Goal: Task Accomplishment & Management: Manage account settings

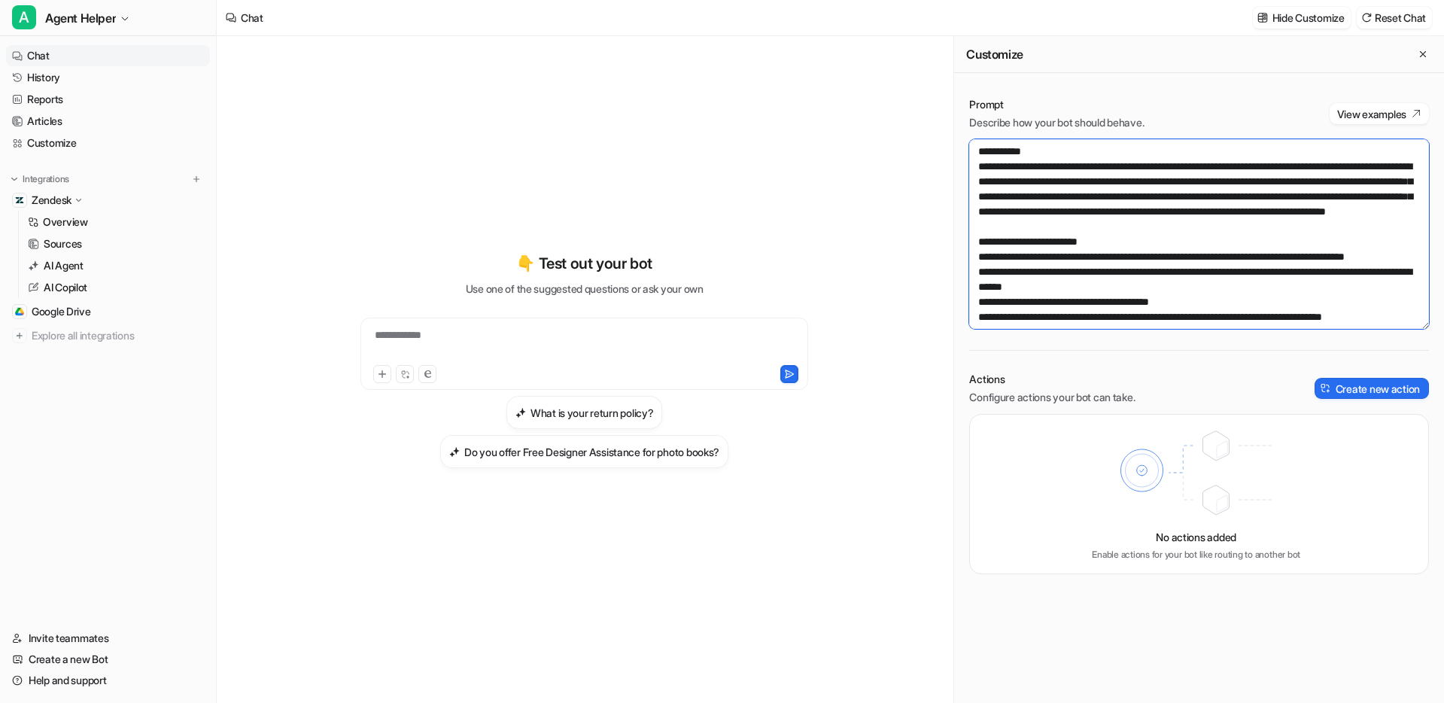
click at [1070, 245] on textarea at bounding box center [1199, 234] width 460 height 190
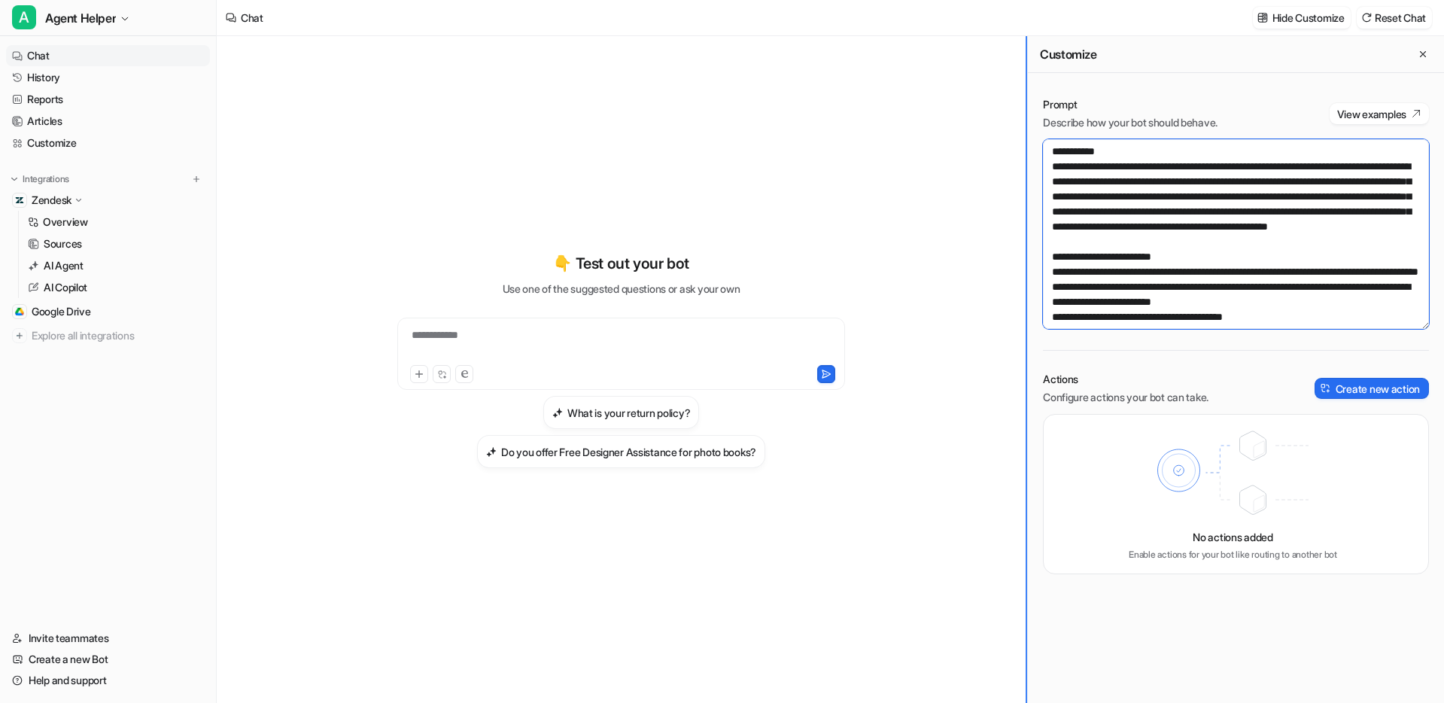
click at [1158, 233] on div "**********" at bounding box center [830, 369] width 1227 height 667
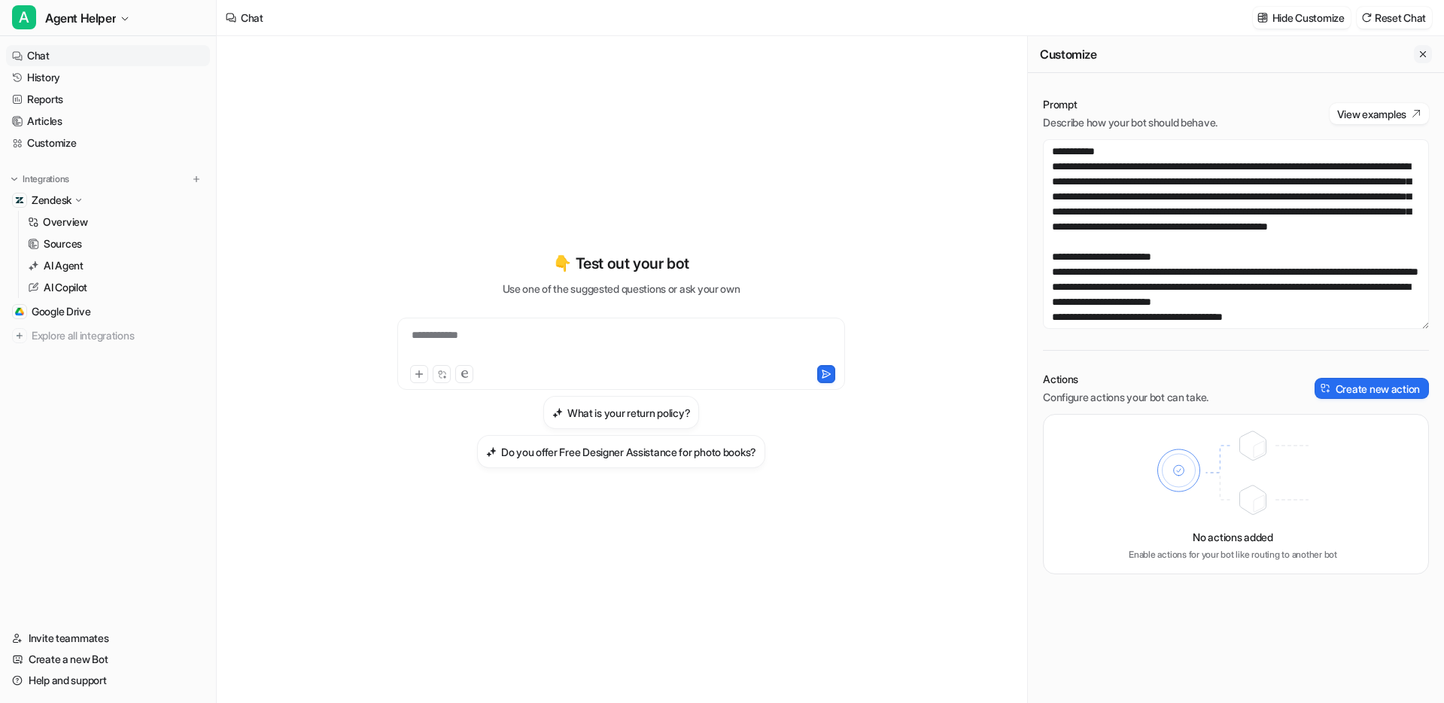
click at [1158, 54] on icon "Close flyout" at bounding box center [1423, 54] width 11 height 11
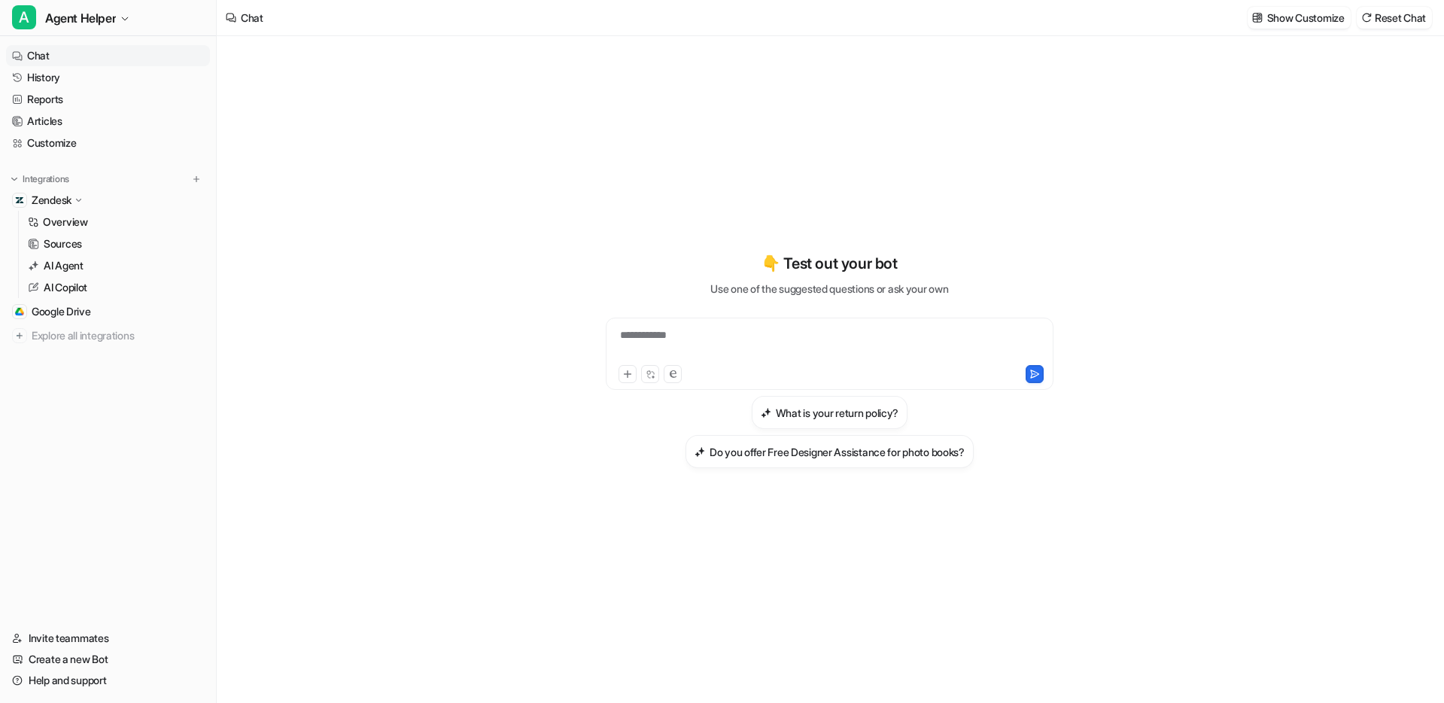
click at [159, 424] on nav "Chat History Reports Articles Customize Integrations Zendesk Overview Sources A…" at bounding box center [108, 327] width 216 height 576
drag, startPoint x: 307, startPoint y: 282, endPoint x: 318, endPoint y: 284, distance: 11.5
click at [314, 281] on div "**********" at bounding box center [830, 369] width 1226 height 667
click at [62, 138] on link "Customize" at bounding box center [108, 142] width 204 height 21
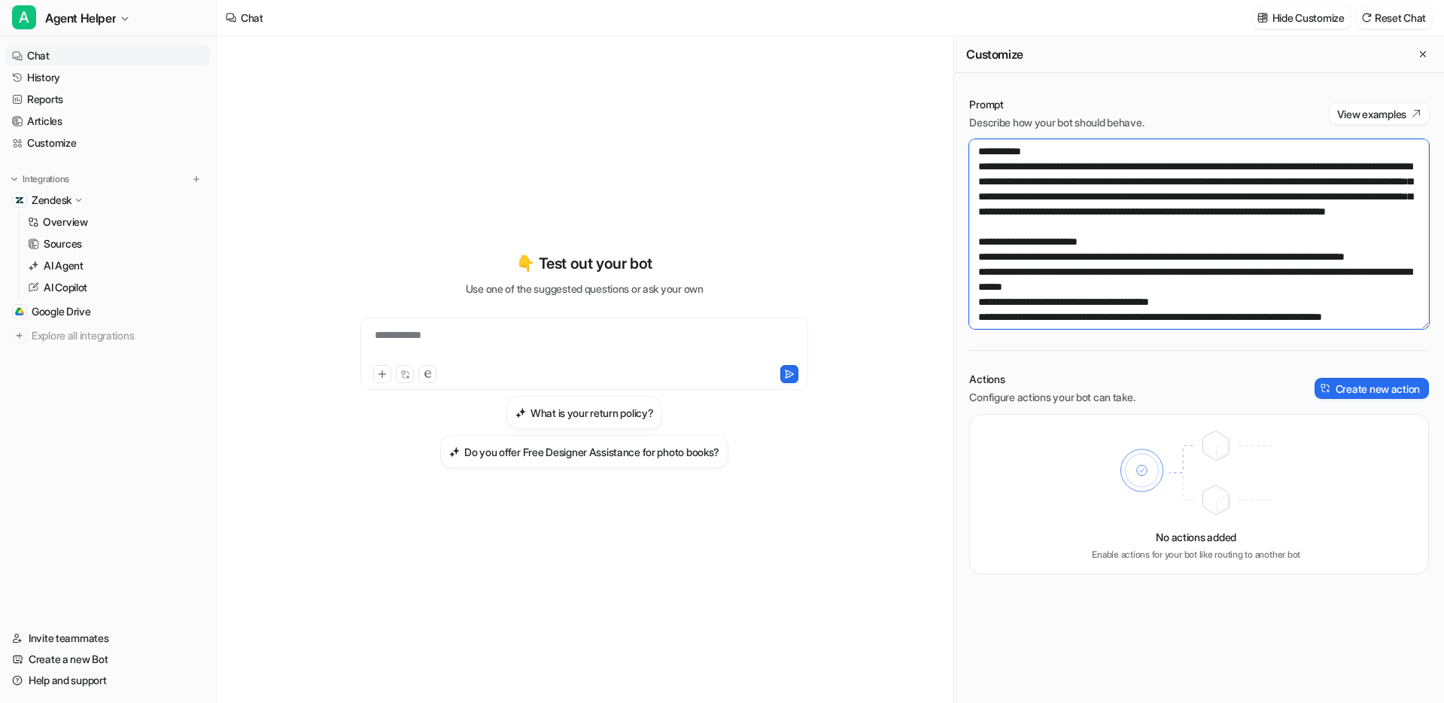
click at [1146, 247] on textarea at bounding box center [1199, 234] width 460 height 190
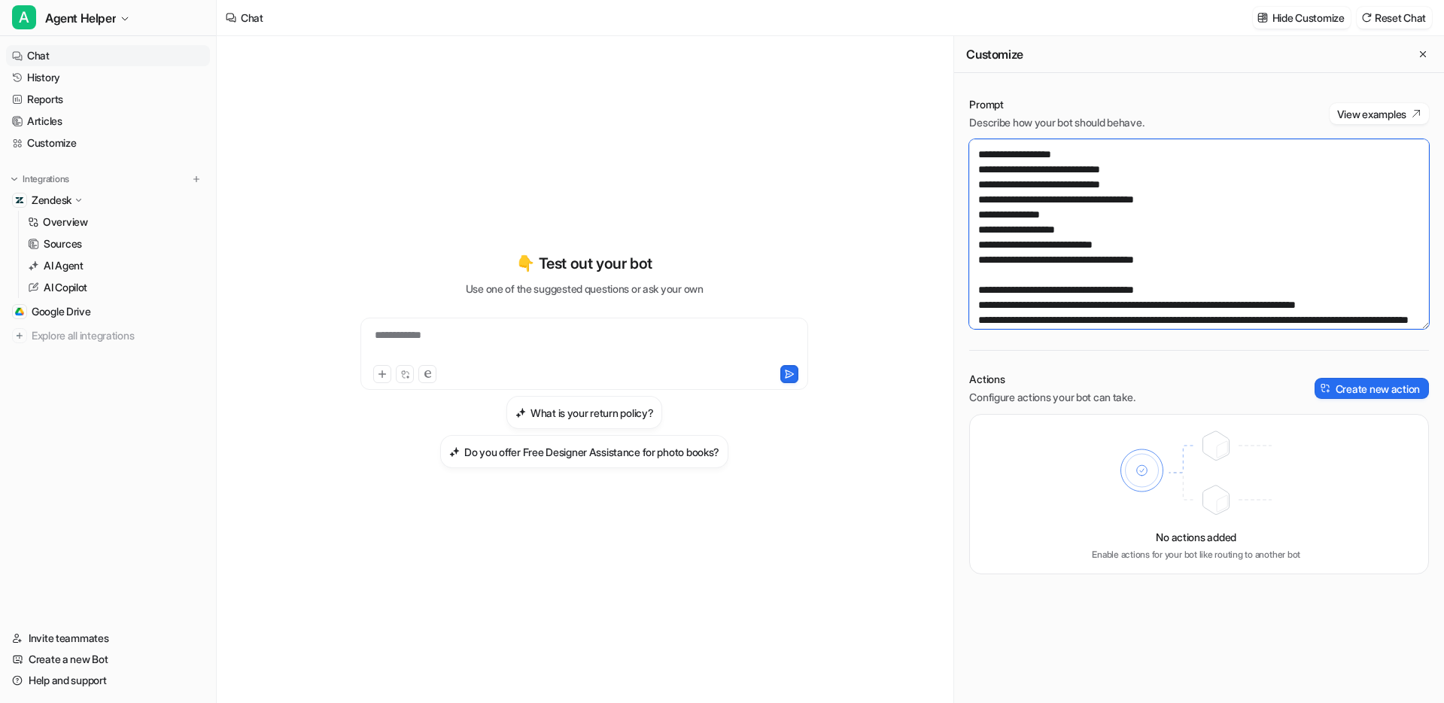
scroll to position [2980, 0]
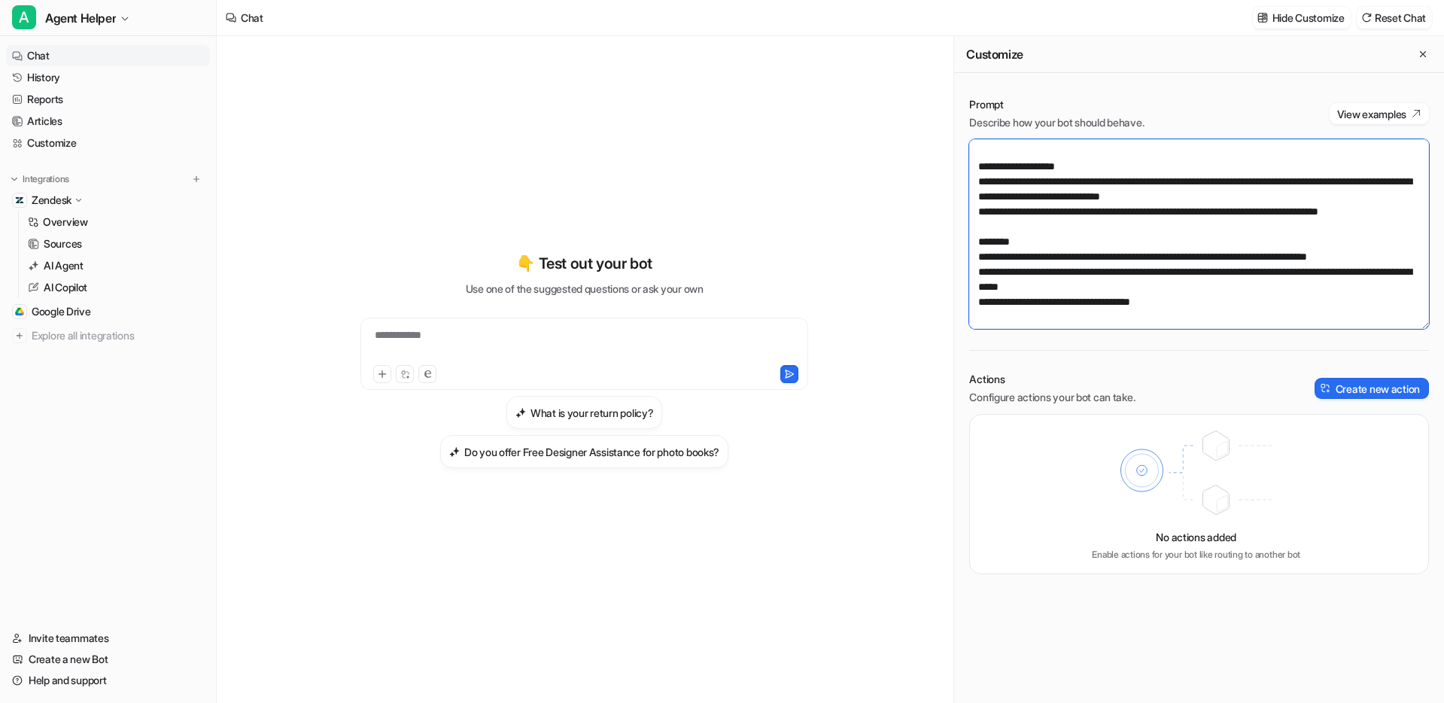
click at [1158, 306] on textarea at bounding box center [1199, 234] width 460 height 190
paste textarea "**********"
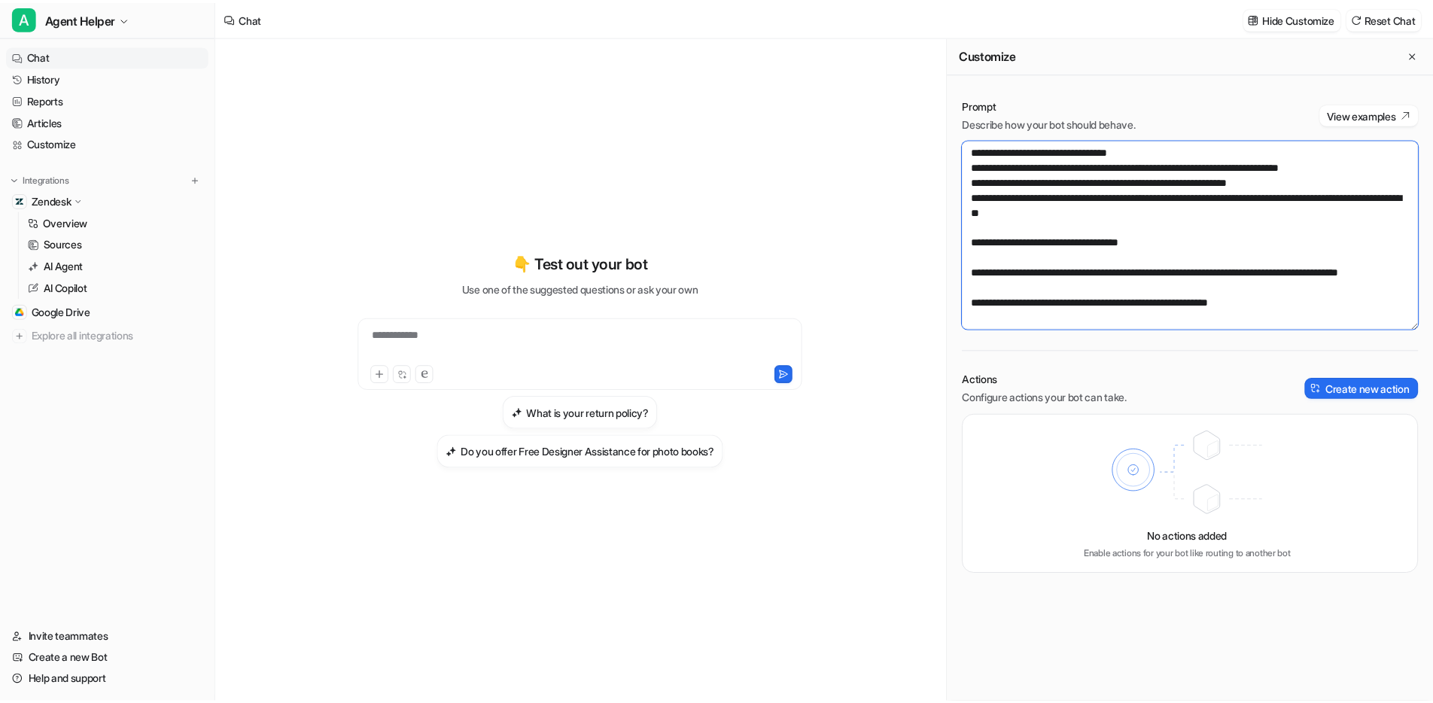
scroll to position [3922, 0]
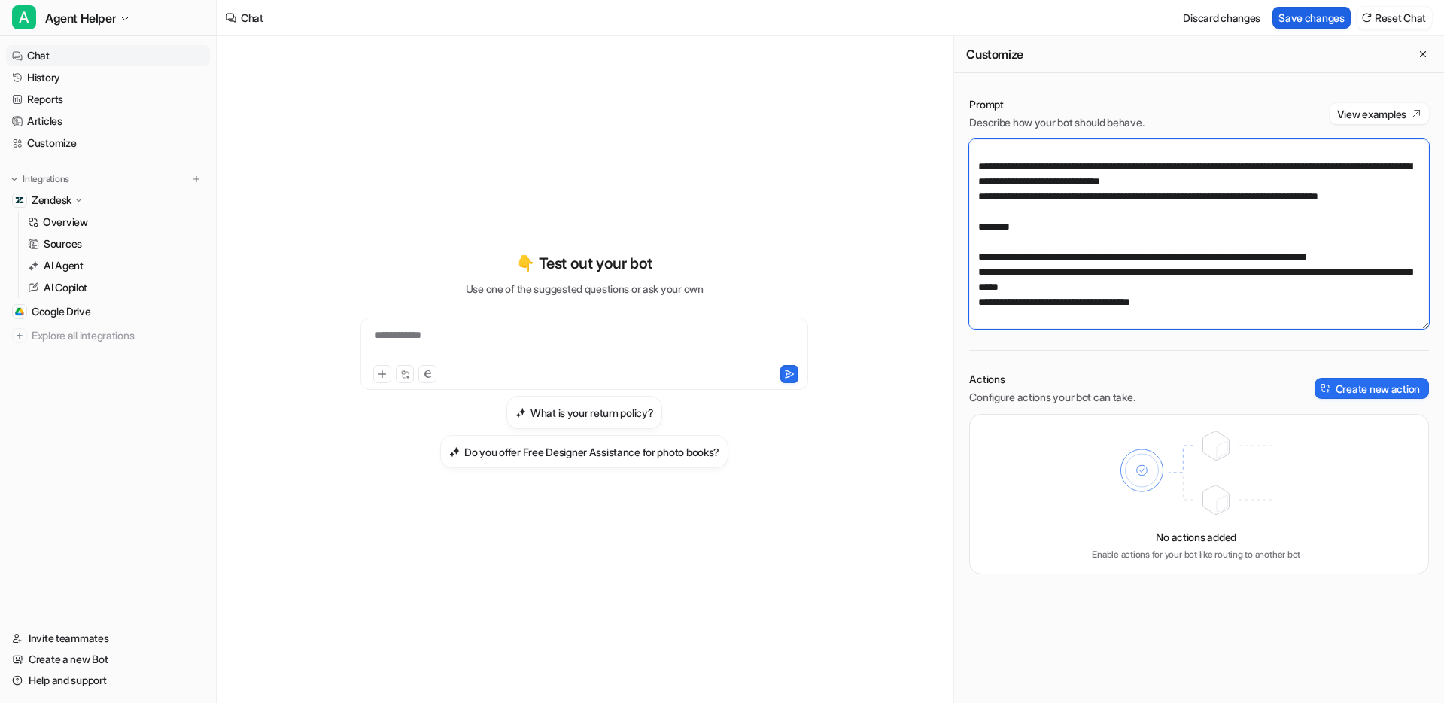
type textarea "**********"
click at [1158, 20] on button "Save changes" at bounding box center [1311, 18] width 78 height 22
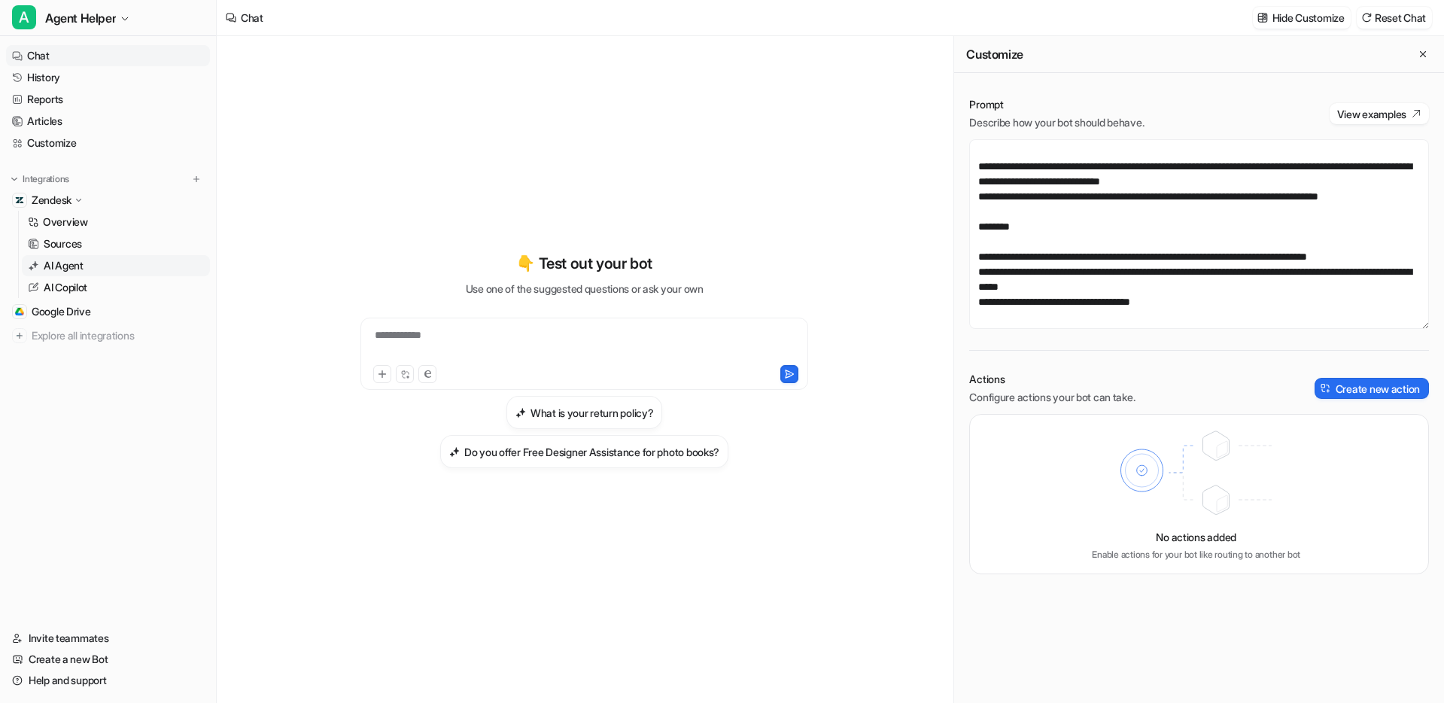
click at [162, 269] on link "AI Agent" at bounding box center [116, 265] width 188 height 21
click at [74, 269] on p "AI Agent" at bounding box center [64, 265] width 40 height 15
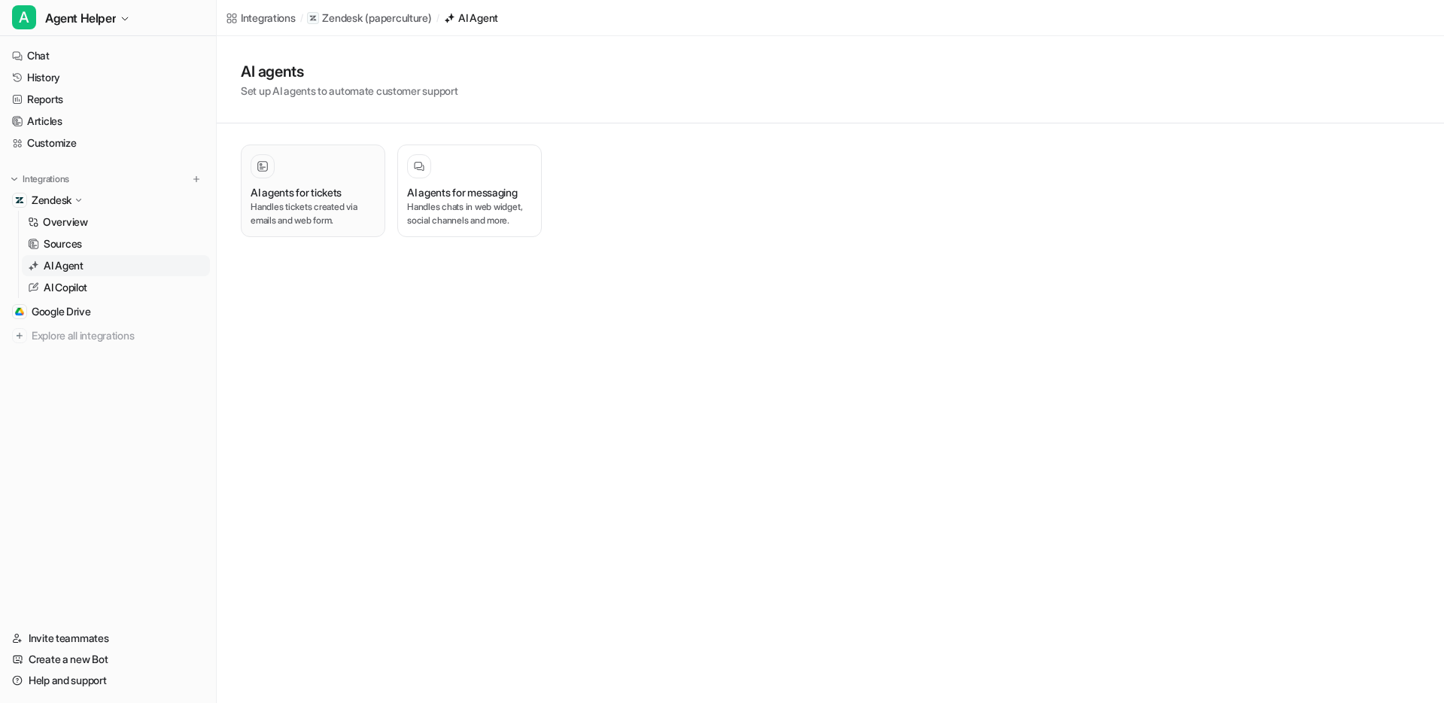
click at [326, 184] on h3 "AI agents for tickets" at bounding box center [296, 192] width 91 height 16
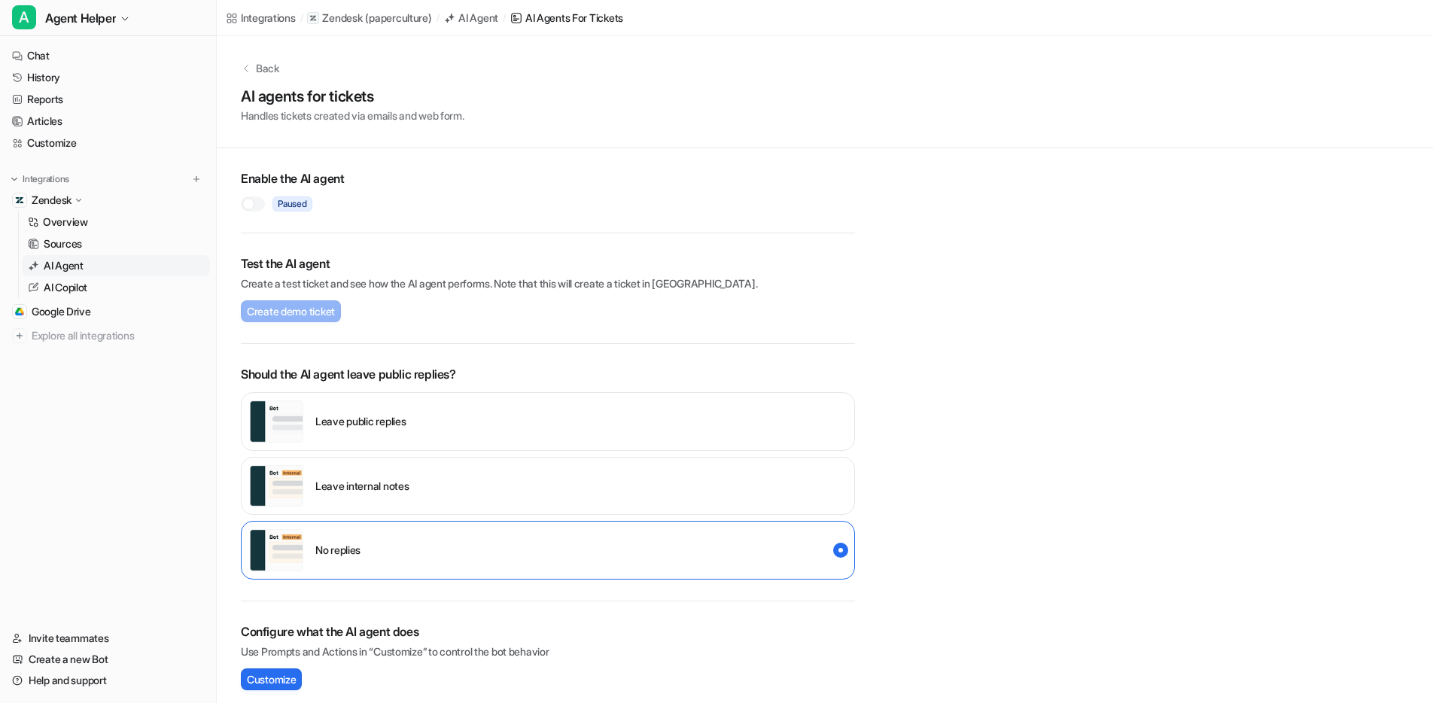
click at [255, 206] on div at bounding box center [253, 203] width 24 height 15
click at [643, 482] on div "Leave internal notes" at bounding box center [548, 486] width 614 height 59
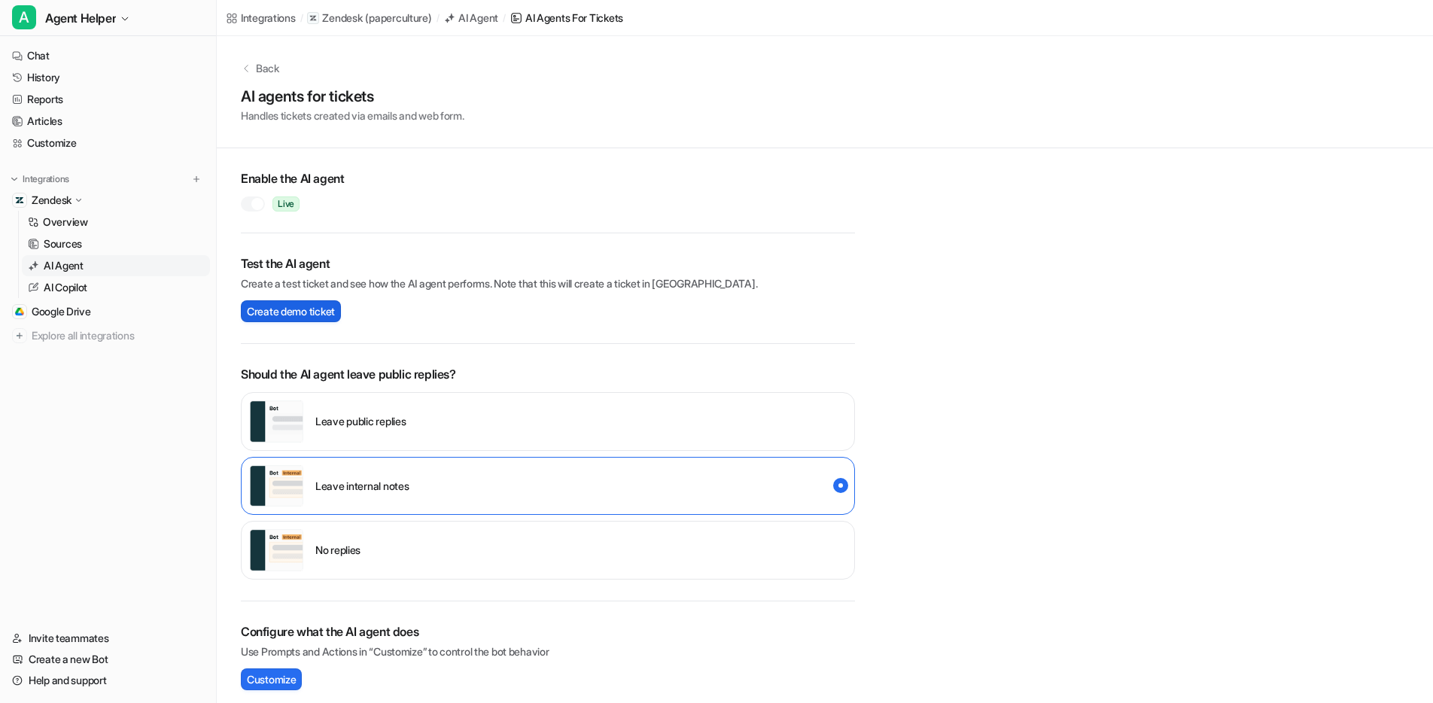
click at [305, 308] on span "Create demo ticket" at bounding box center [291, 311] width 88 height 16
click at [637, 317] on div "Create demo ticket Please wait a minute before creating another ticket." at bounding box center [548, 306] width 614 height 31
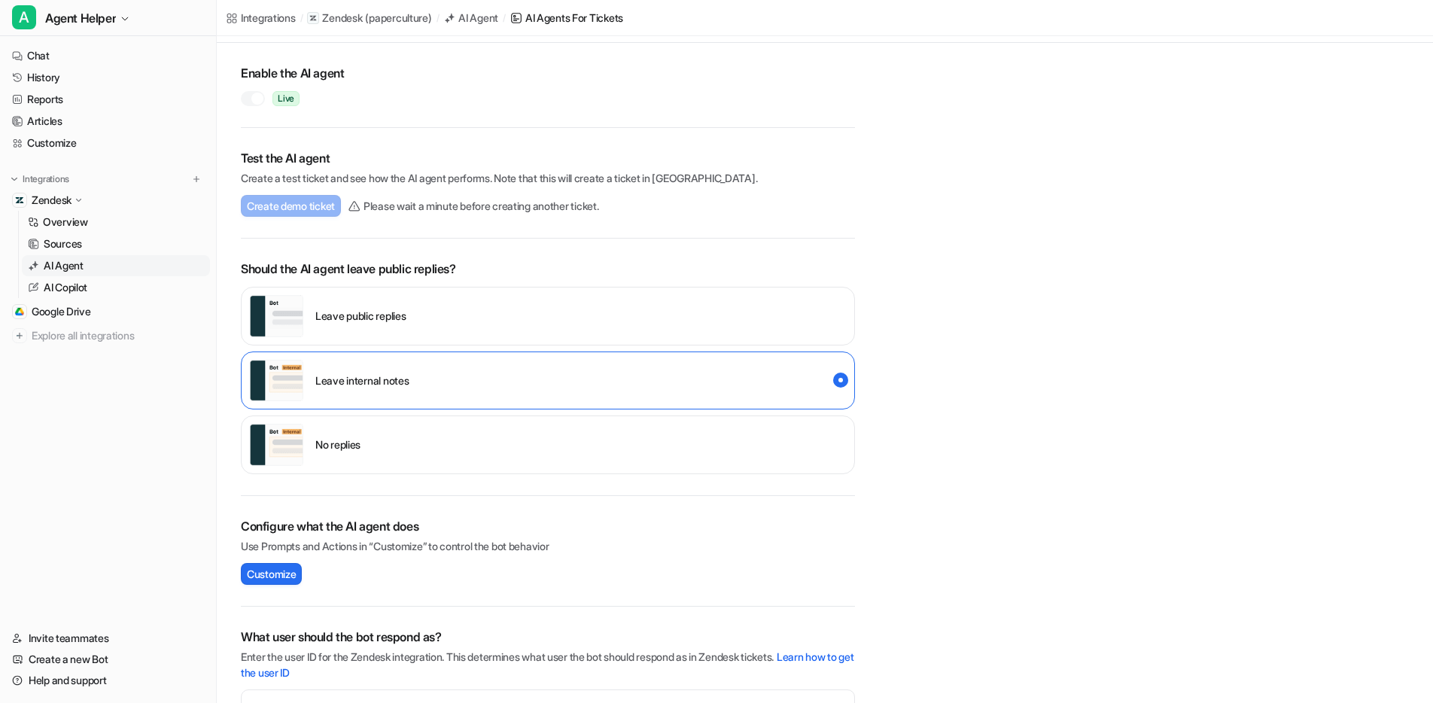
scroll to position [108, 0]
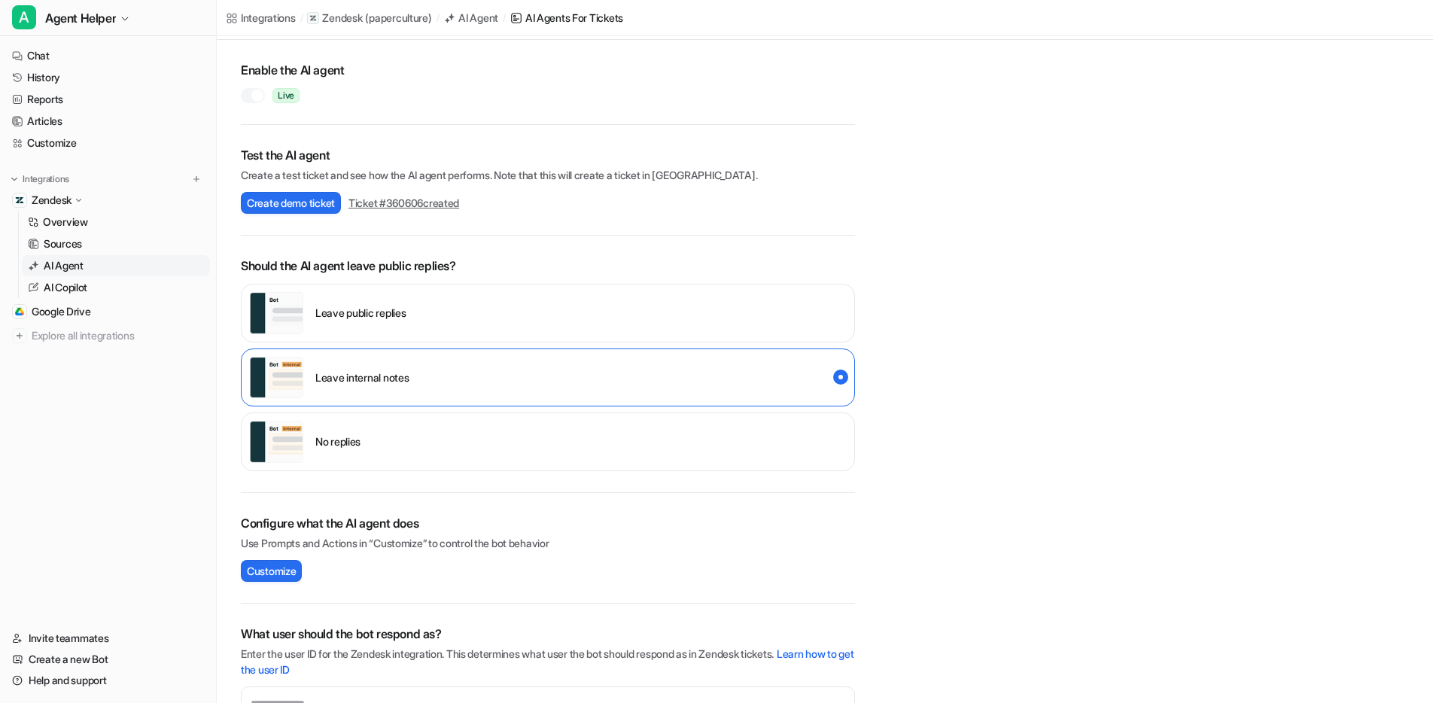
click at [968, 539] on div "Back AI agents for tickets Handles tickets created via emails and web form. Ena…" at bounding box center [825, 406] width 1216 height 956
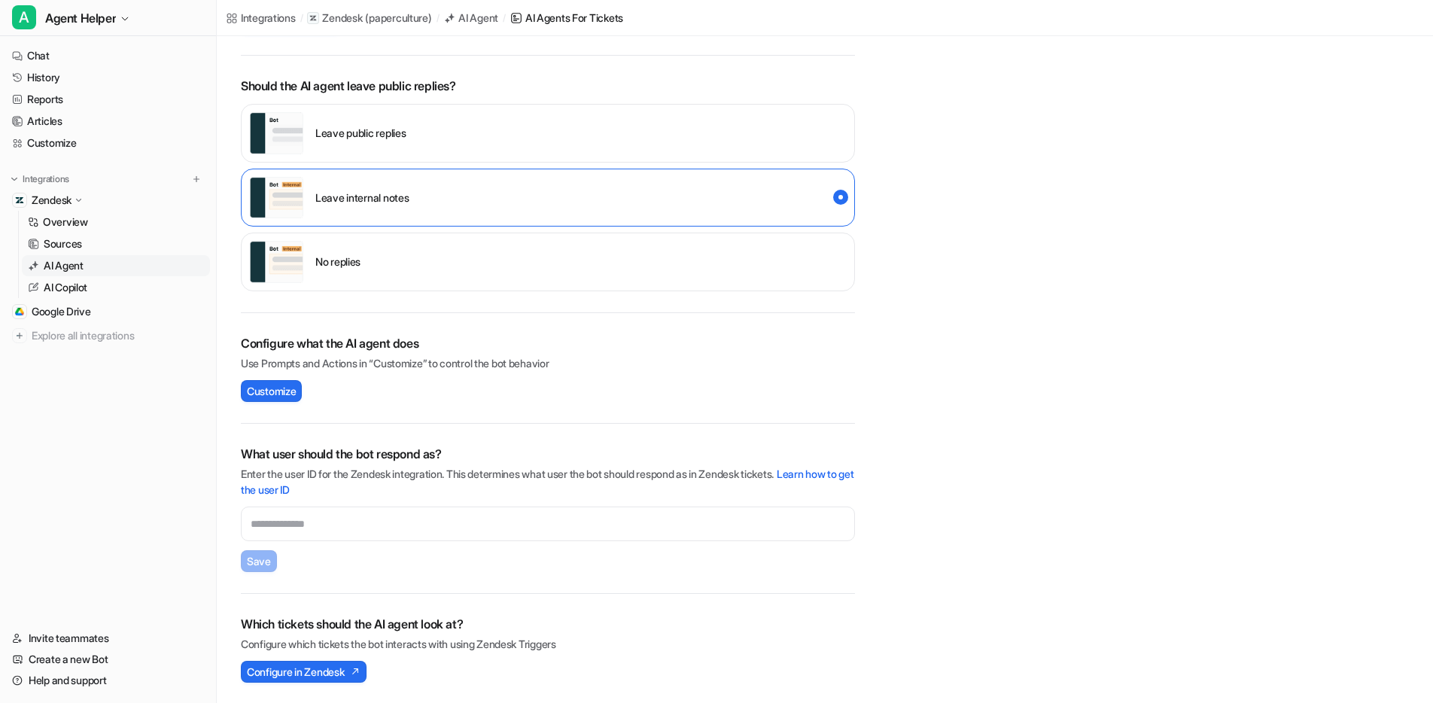
scroll to position [289, 0]
click at [339, 515] on input "text" at bounding box center [548, 523] width 614 height 35
click at [896, 540] on div "Back AI agents for tickets Handles tickets created via emails and web form. Ena…" at bounding box center [825, 225] width 1216 height 956
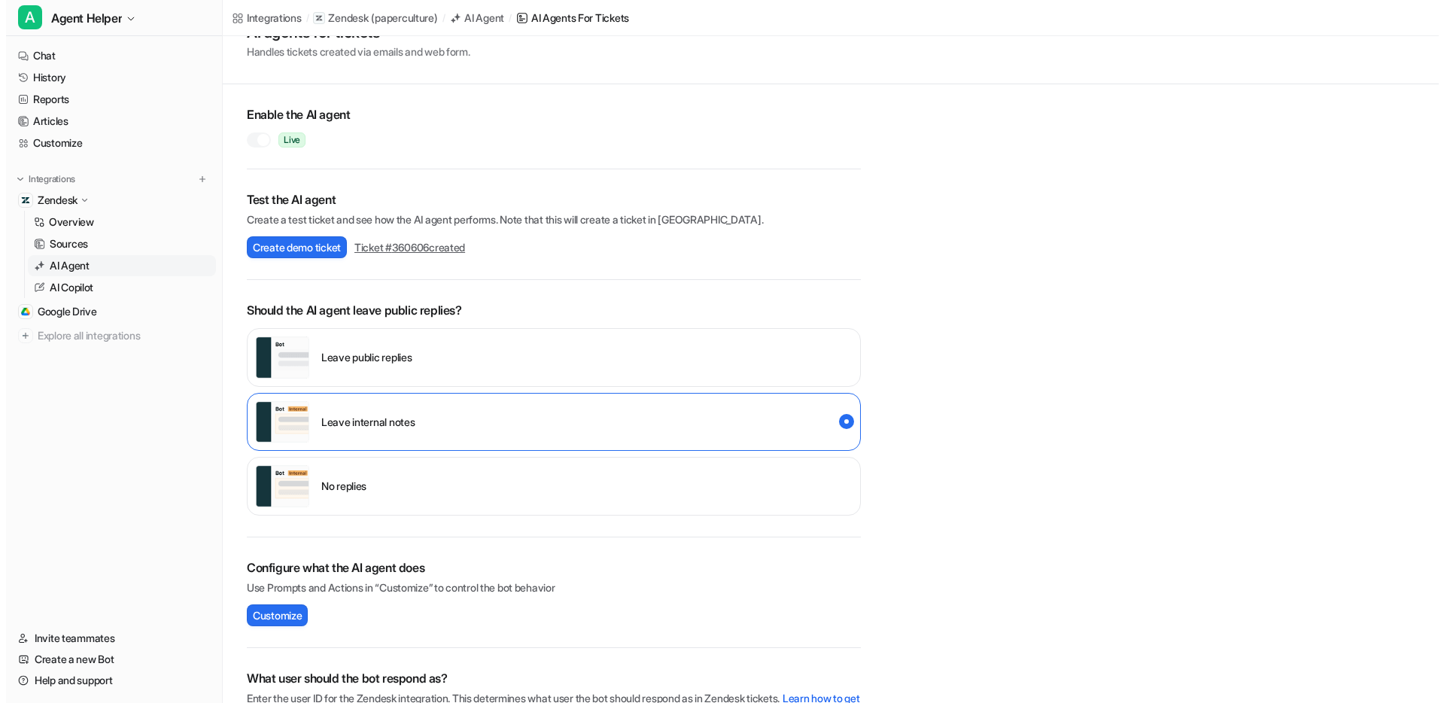
scroll to position [0, 0]
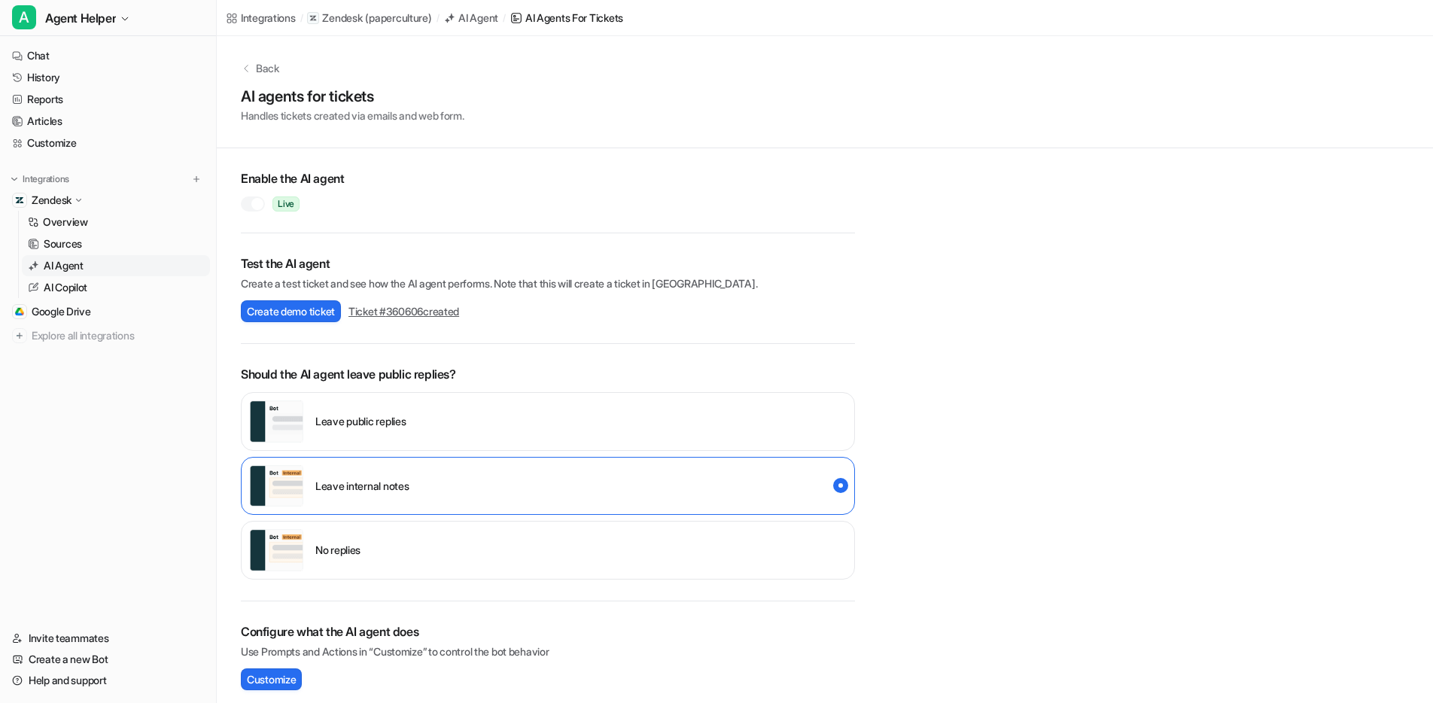
click at [88, 268] on link "AI Agent" at bounding box center [116, 265] width 188 height 21
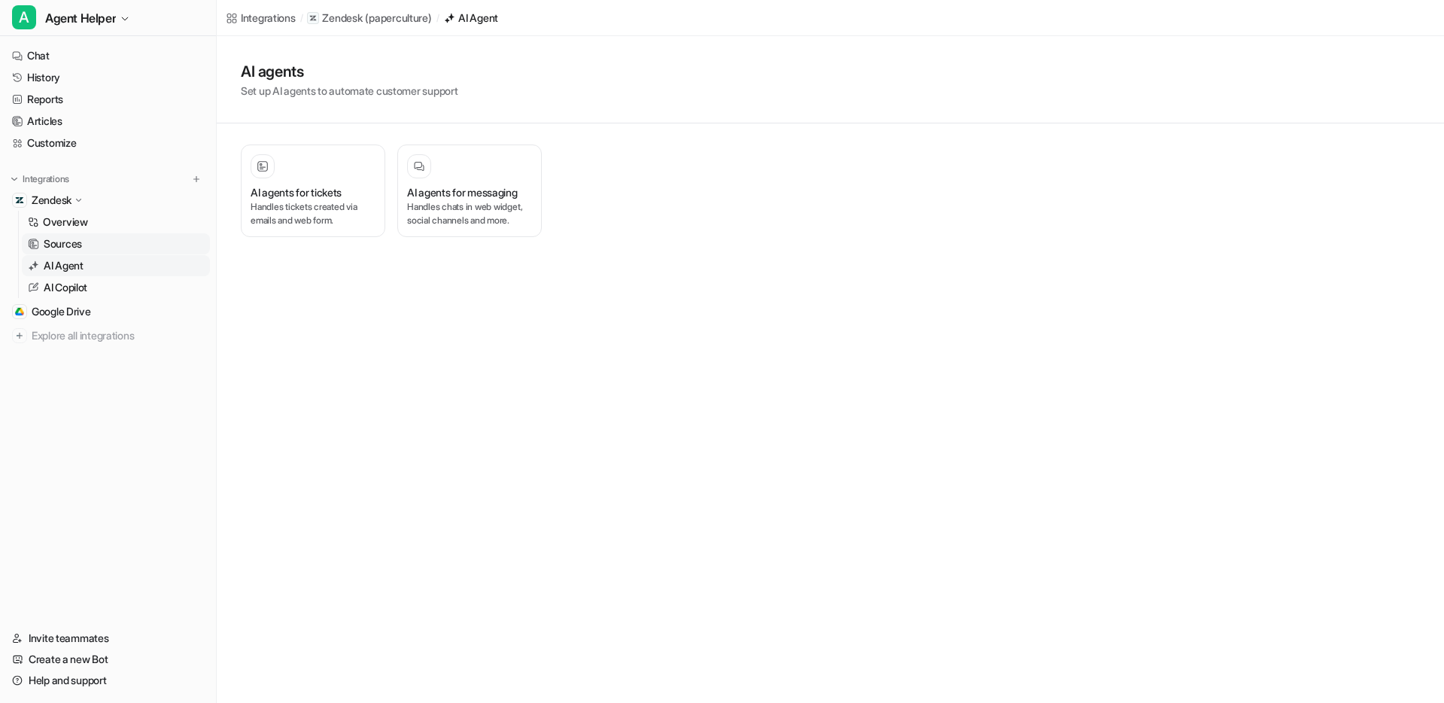
click at [62, 245] on p "Sources" at bounding box center [63, 243] width 38 height 15
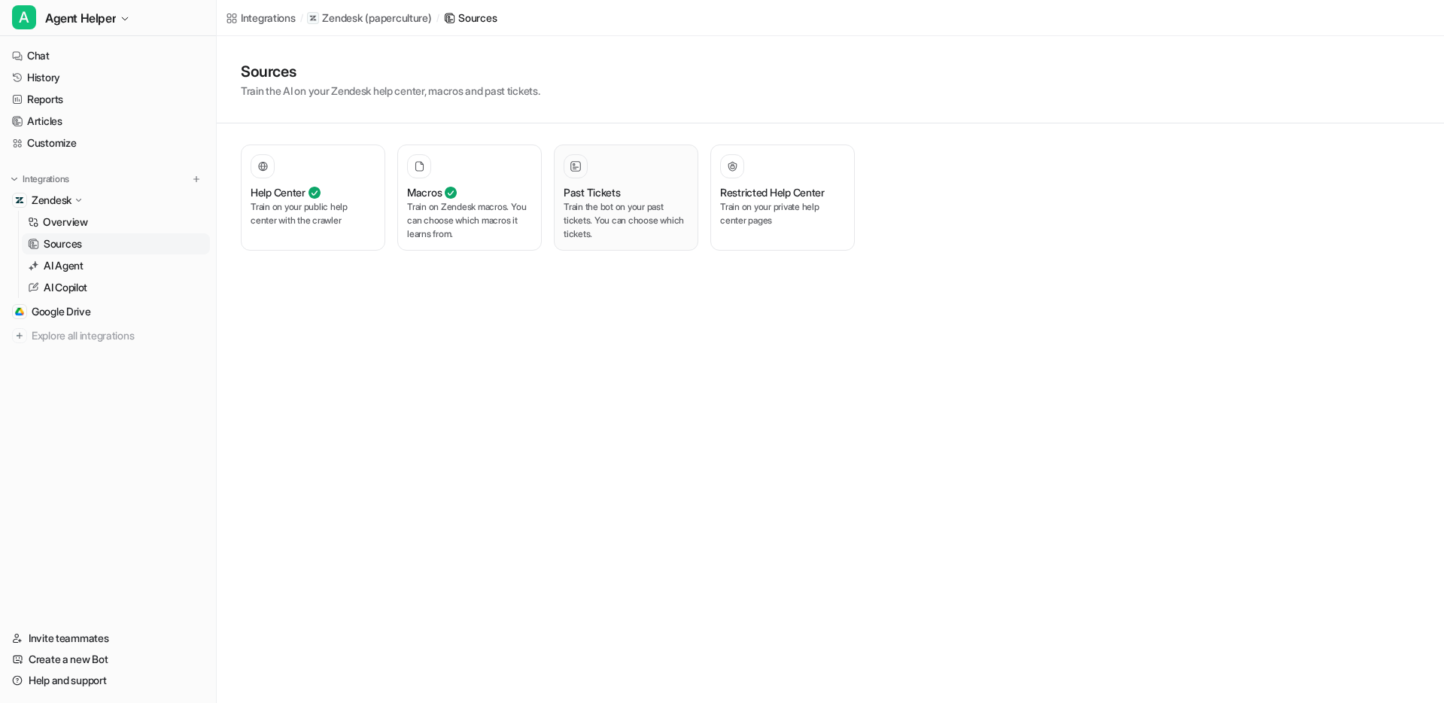
click at [633, 214] on p "Train the bot on your past tickets. You can choose which tickets." at bounding box center [626, 220] width 125 height 41
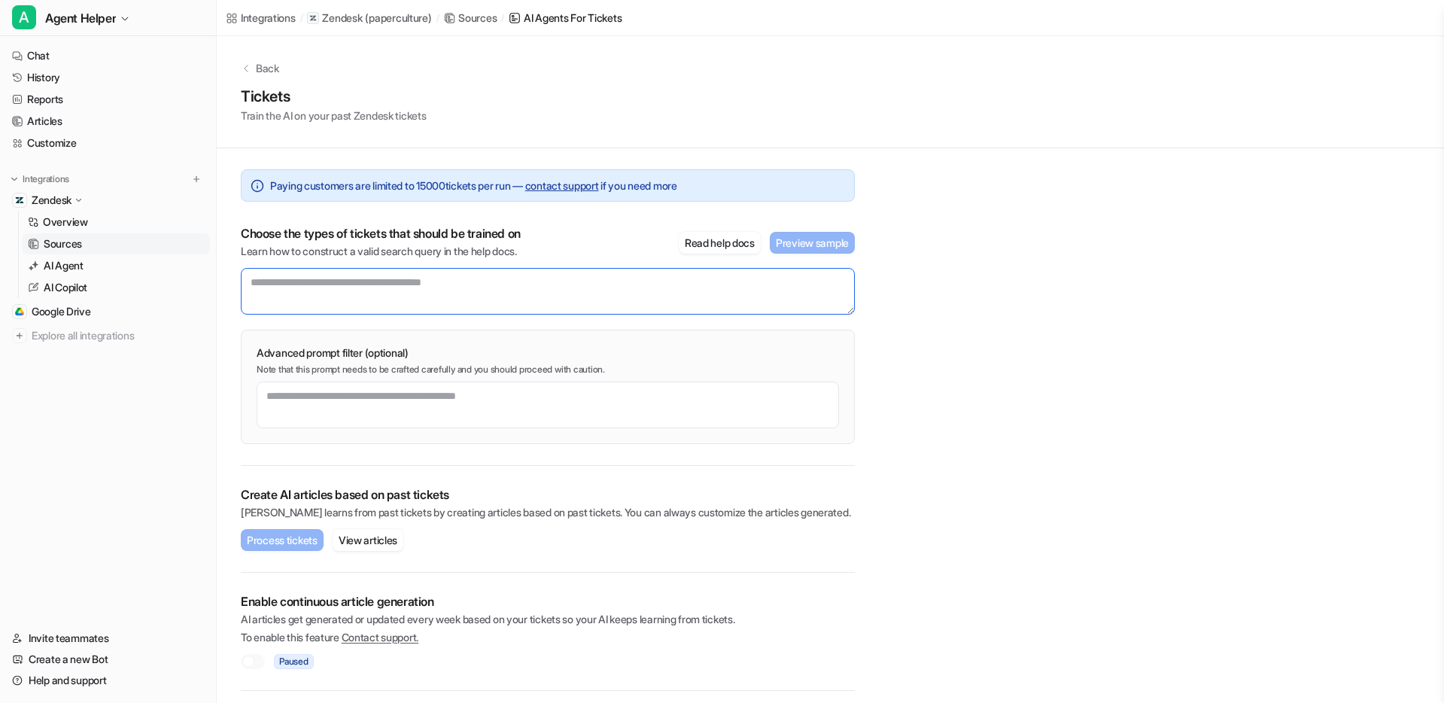
click at [333, 282] on textarea at bounding box center [548, 291] width 614 height 47
click at [84, 266] on p "AI Agent" at bounding box center [64, 265] width 40 height 15
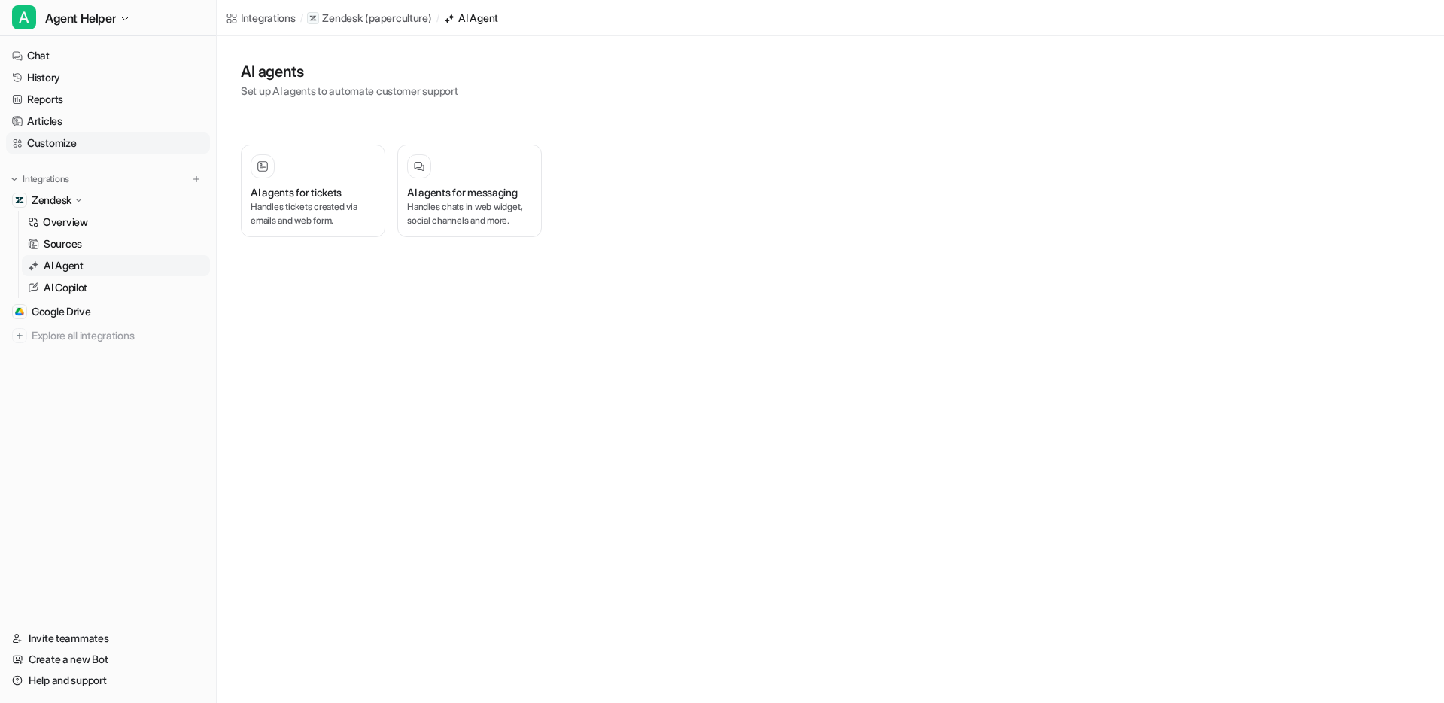
click at [90, 133] on link "Customize" at bounding box center [108, 142] width 204 height 21
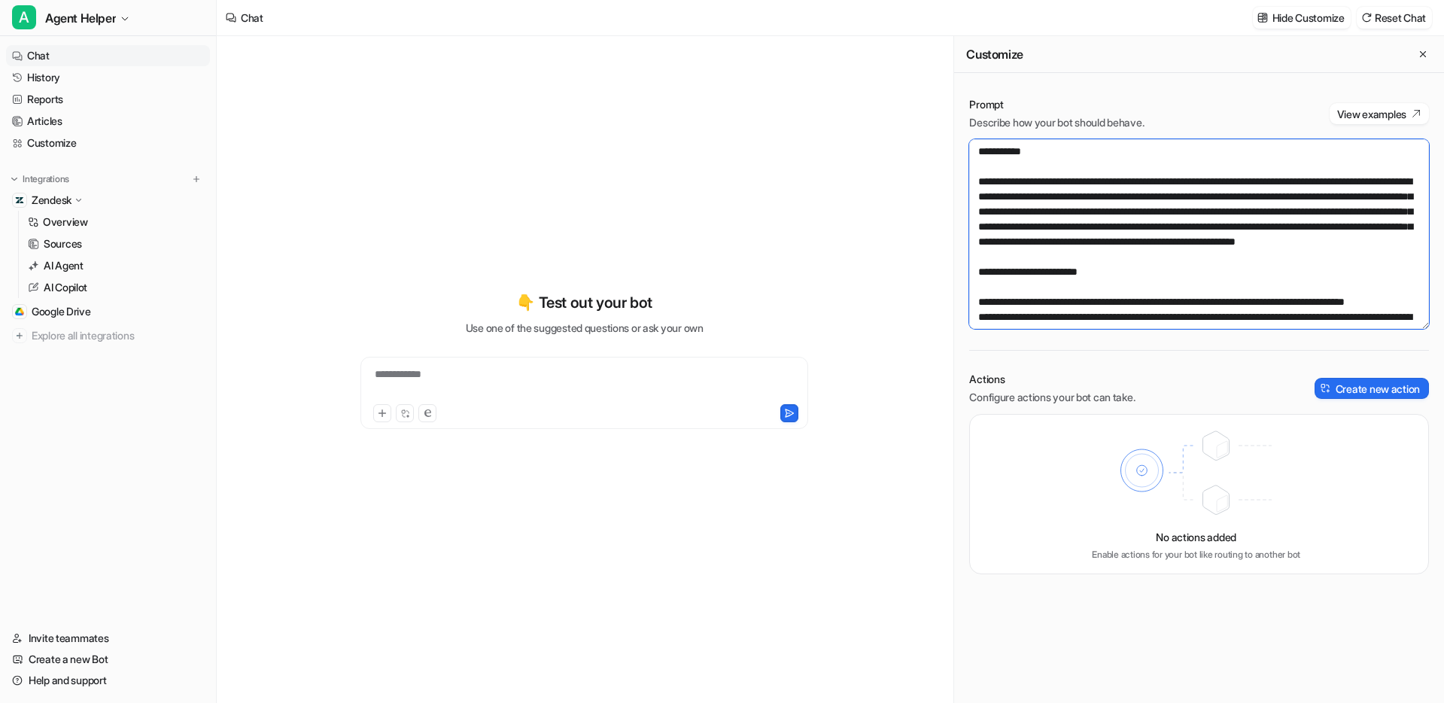
click at [1158, 268] on textarea at bounding box center [1199, 234] width 460 height 190
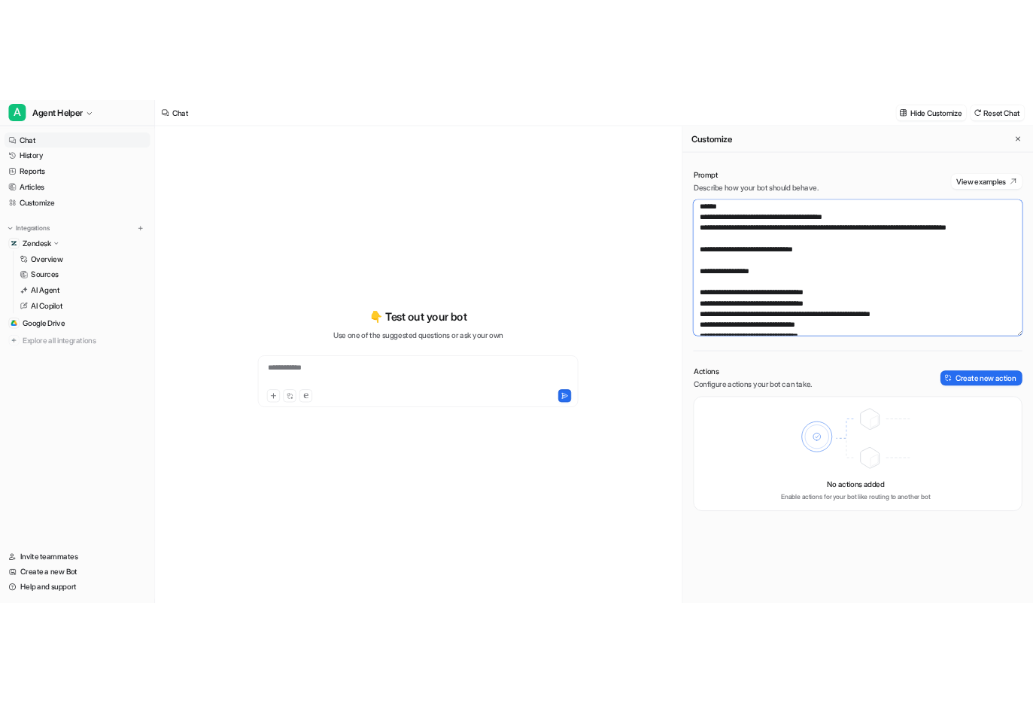
scroll to position [149, 0]
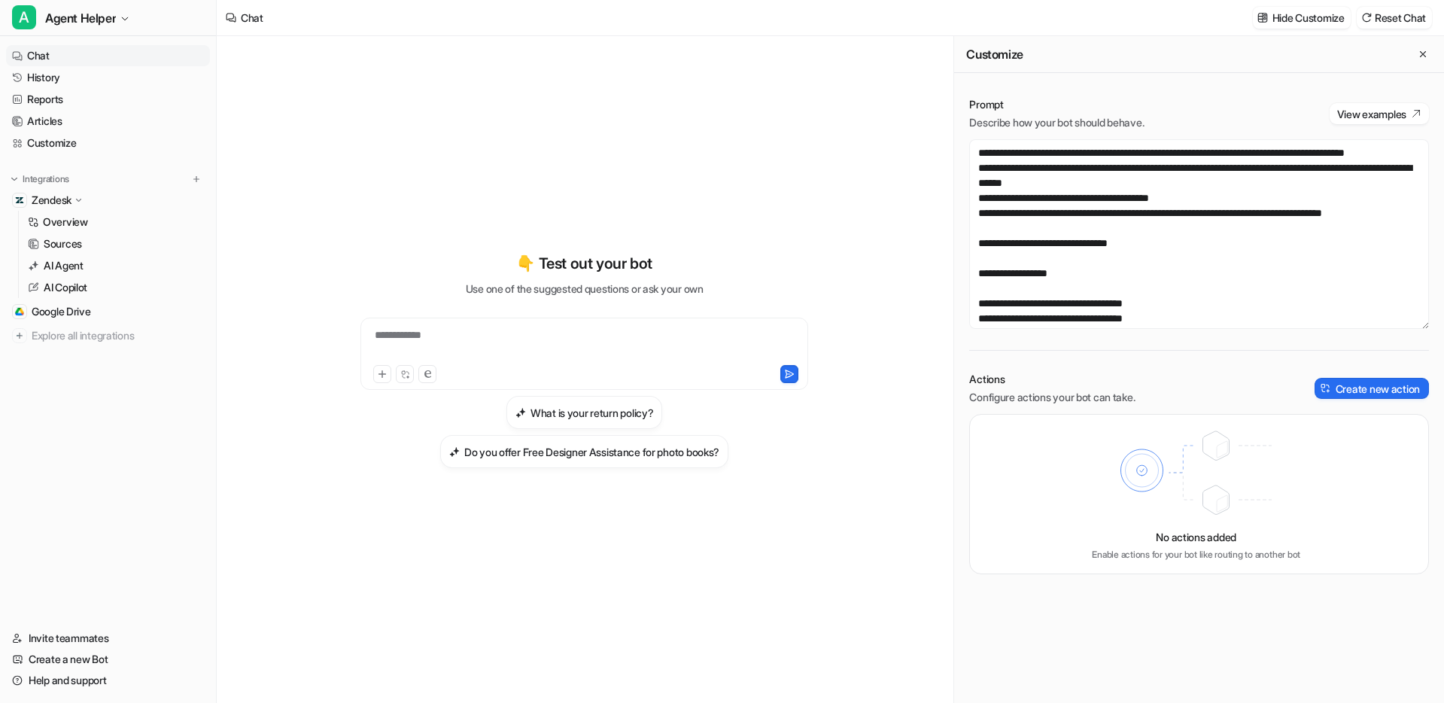
click at [497, 509] on div "**********" at bounding box center [585, 360] width 554 height 492
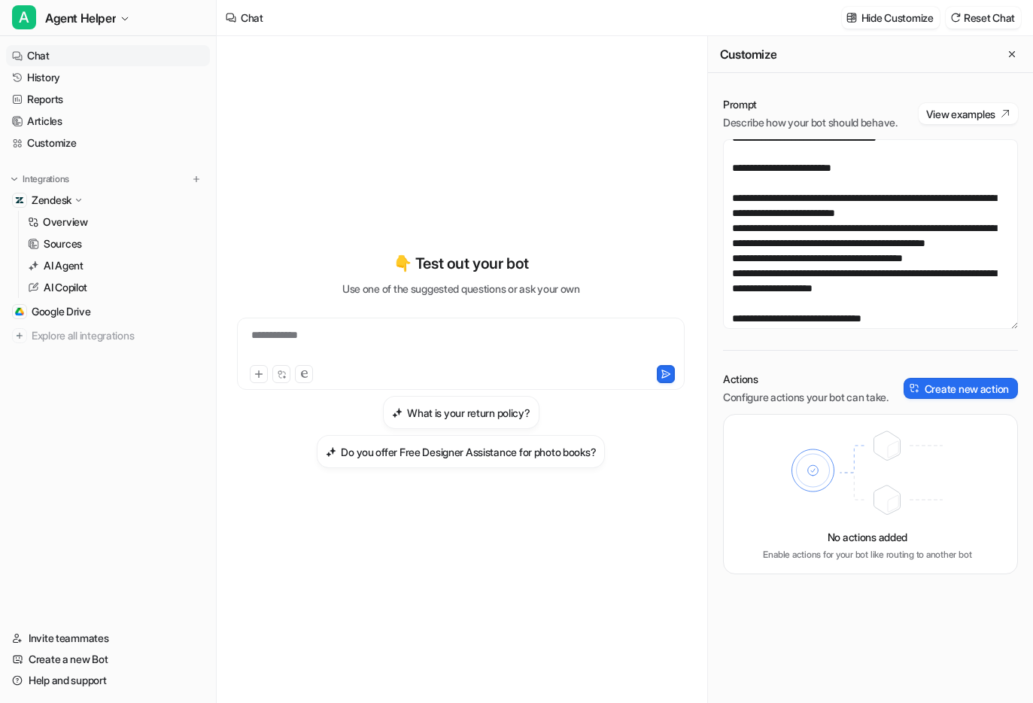
scroll to position [209, 0]
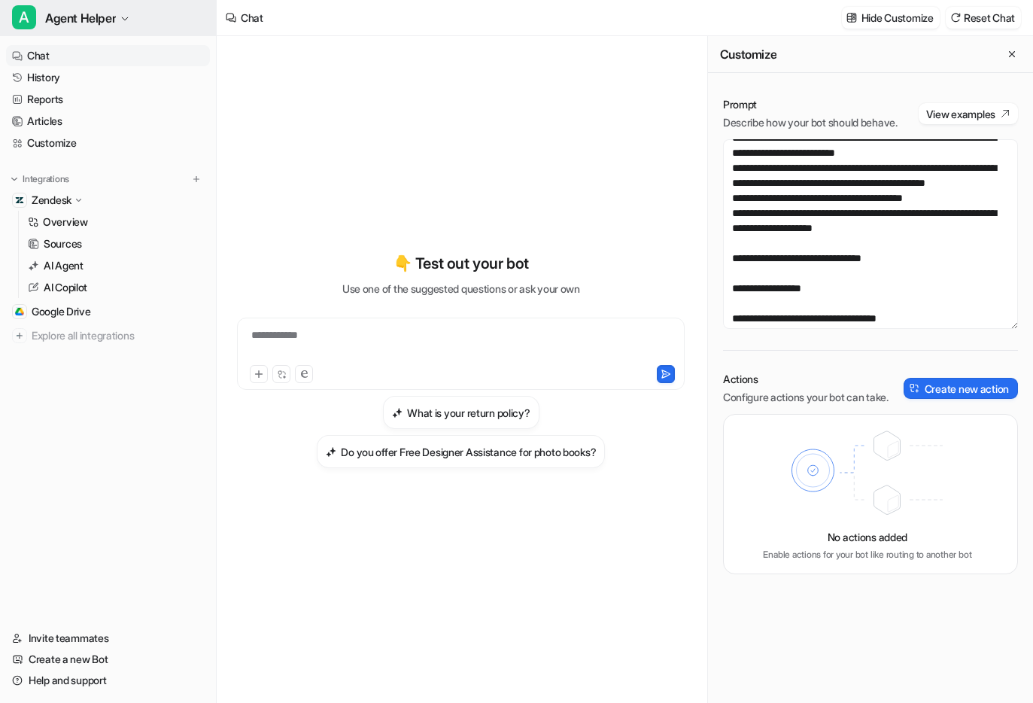
click at [132, 19] on button "A Agent Helper" at bounding box center [108, 18] width 216 height 36
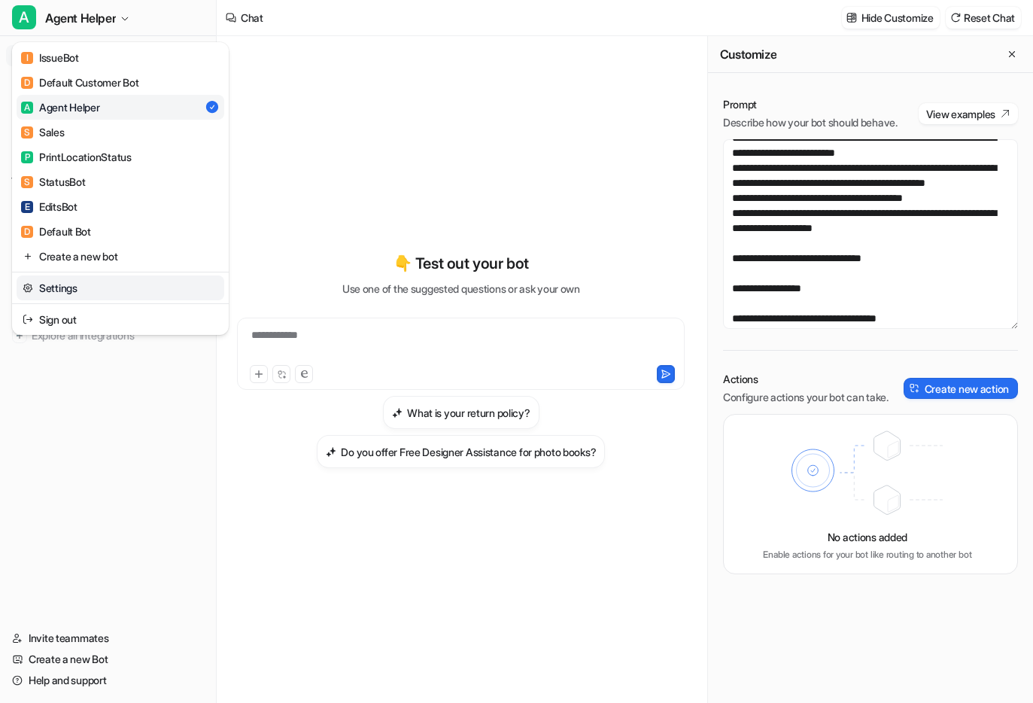
click at [103, 291] on link "Settings" at bounding box center [121, 287] width 208 height 25
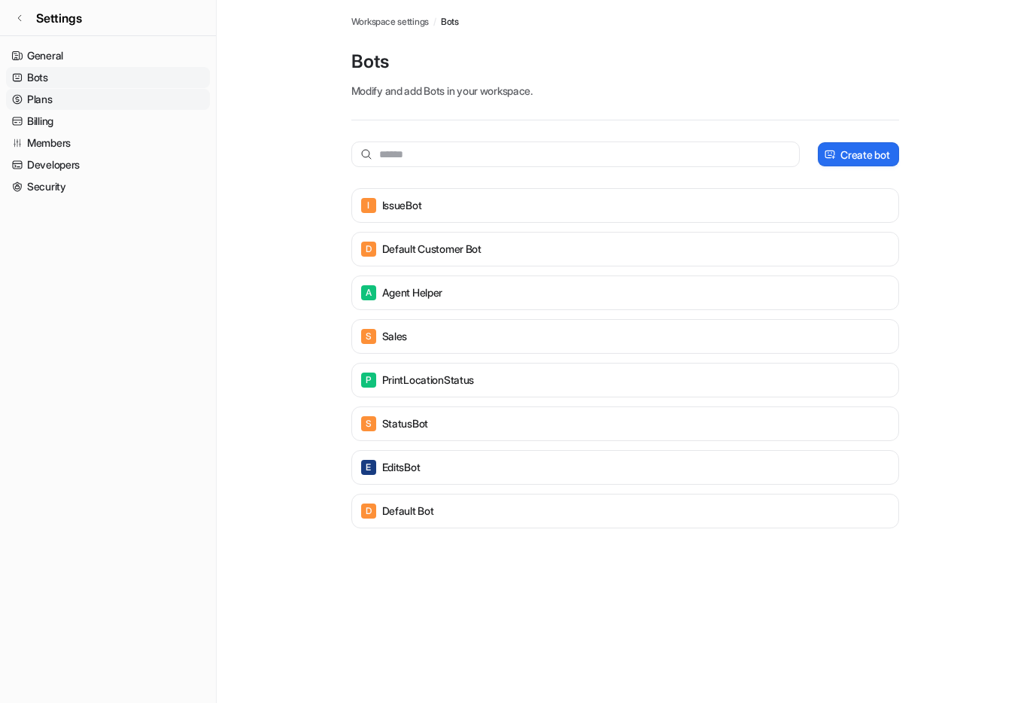
click at [50, 93] on link "Plans" at bounding box center [108, 99] width 204 height 21
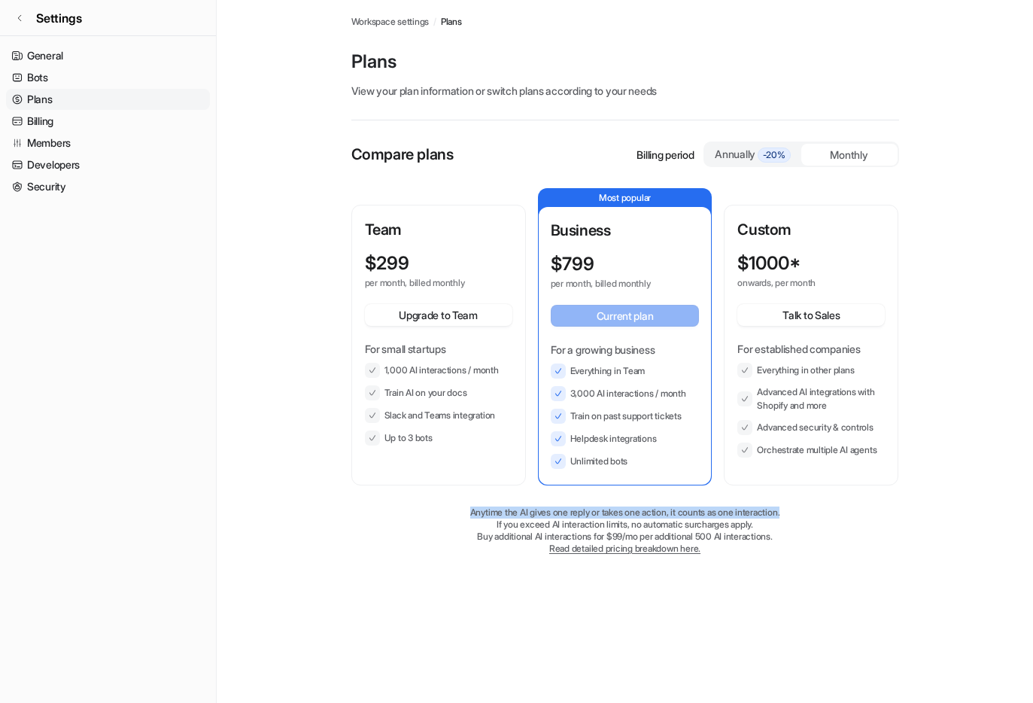
drag, startPoint x: 461, startPoint y: 511, endPoint x: 828, endPoint y: 512, distance: 368.0
click at [828, 512] on p "Anytime the AI gives one reply or takes one action, it counts as one interactio…" at bounding box center [625, 512] width 548 height 12
click at [819, 507] on p "Anytime the AI gives one reply or takes one action, it counts as one interactio…" at bounding box center [625, 512] width 548 height 12
drag, startPoint x: 456, startPoint y: 515, endPoint x: 862, endPoint y: 512, distance: 405.6
click at [862, 512] on p "Anytime the AI gives one reply or takes one action, it counts as one interactio…" at bounding box center [625, 512] width 548 height 12
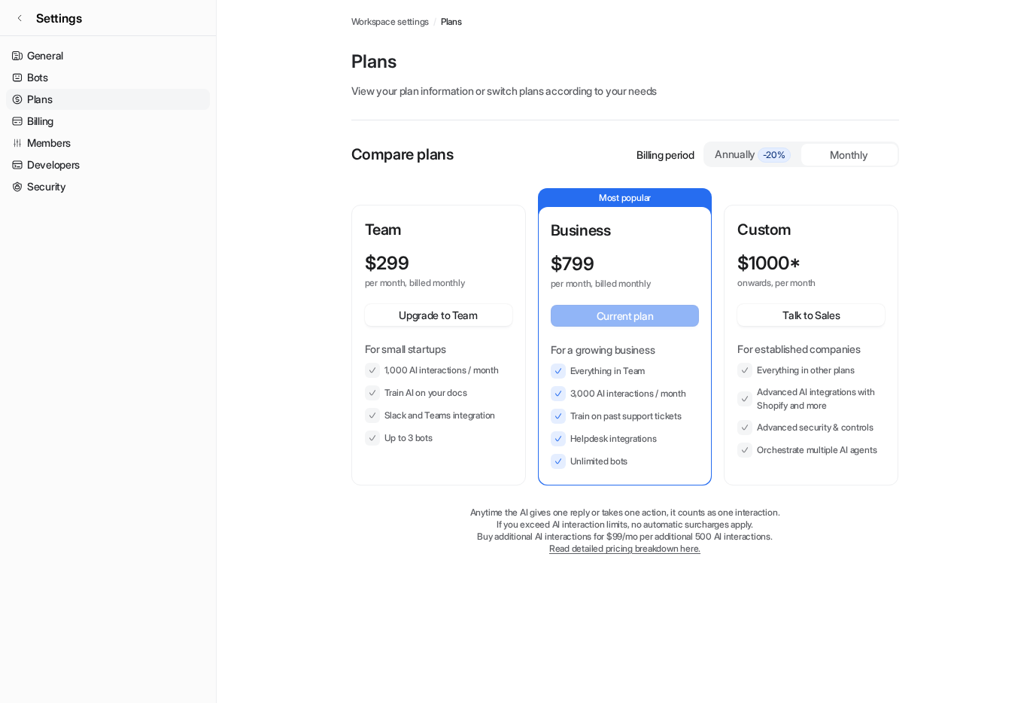
click at [449, 581] on div "Compare plans Billing period Annually -20% Monthly Team $ 299 per month, billed…" at bounding box center [625, 362] width 548 height 443
click at [19, 20] on icon at bounding box center [19, 18] width 9 height 9
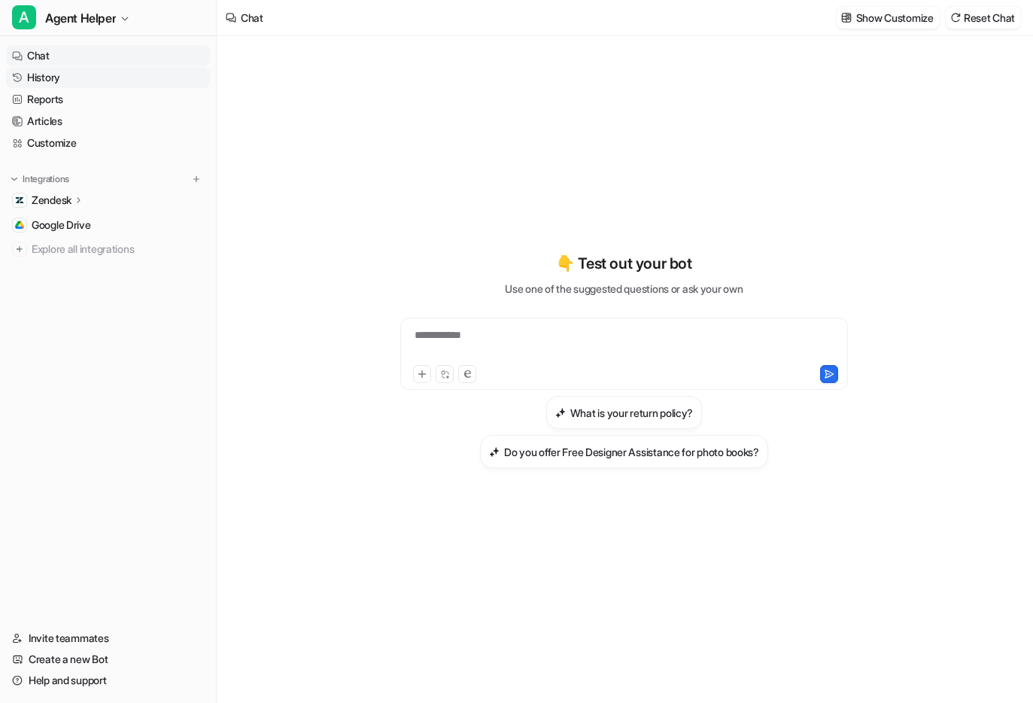
click at [56, 82] on link "History" at bounding box center [108, 77] width 204 height 21
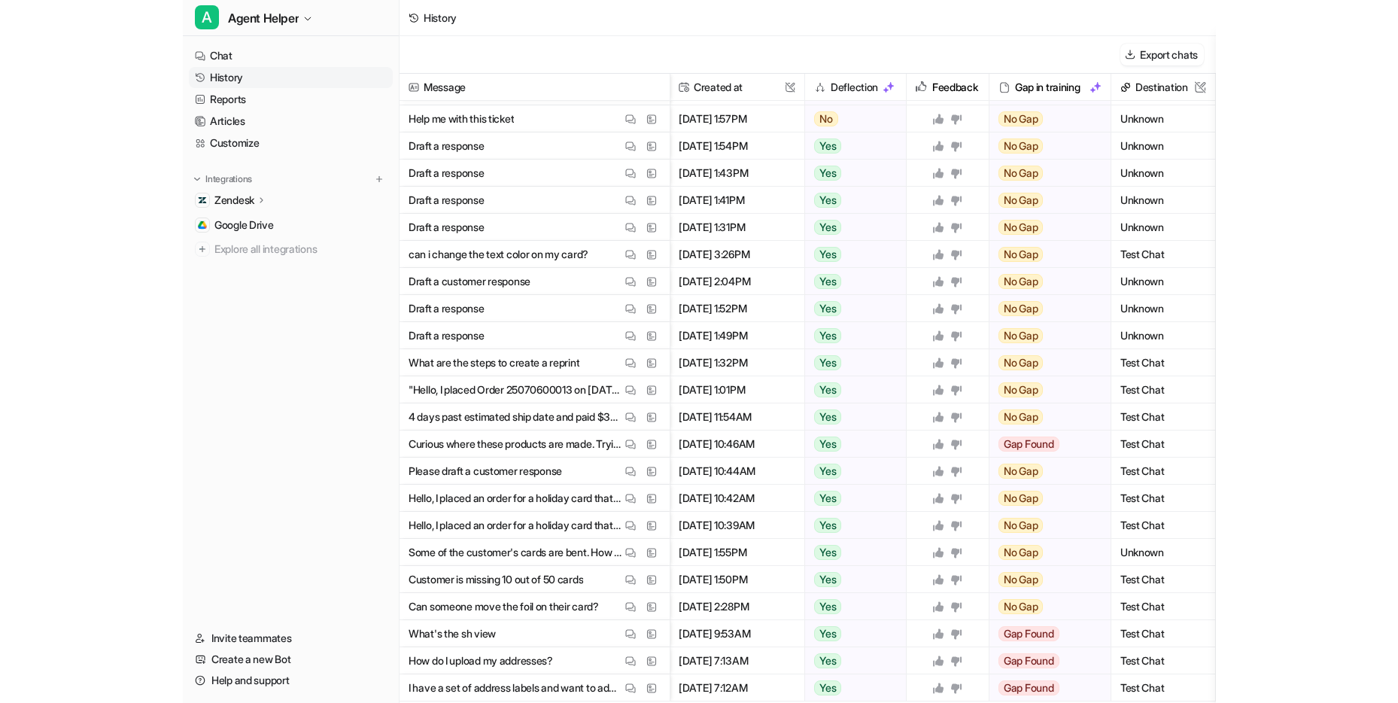
scroll to position [0, 324]
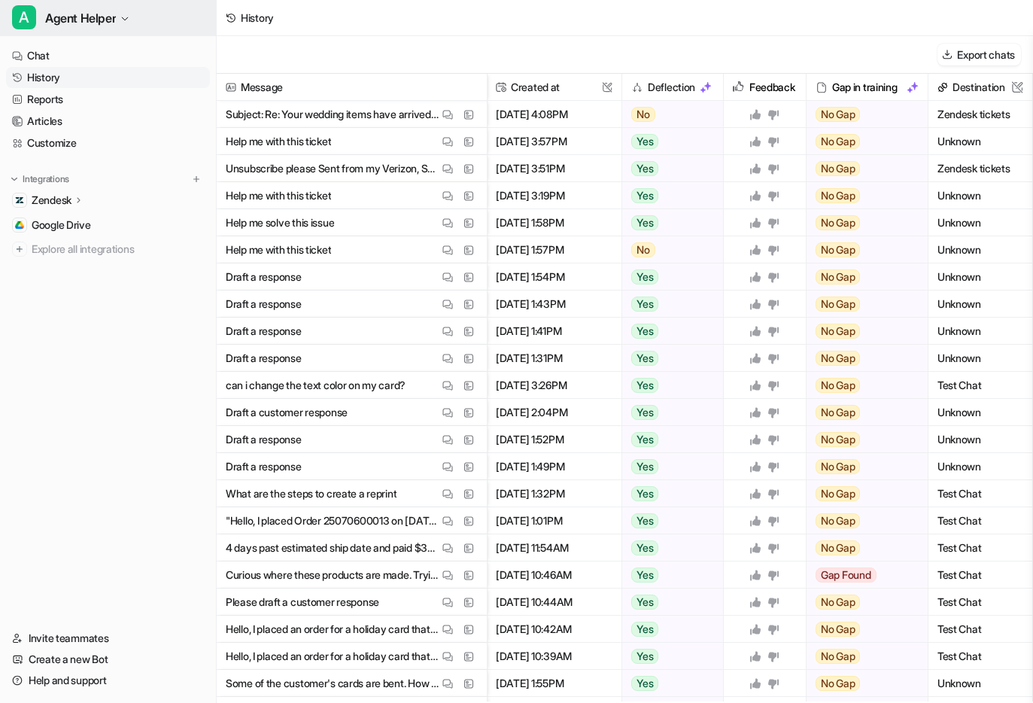
click at [102, 23] on span "Agent Helper" at bounding box center [80, 18] width 71 height 21
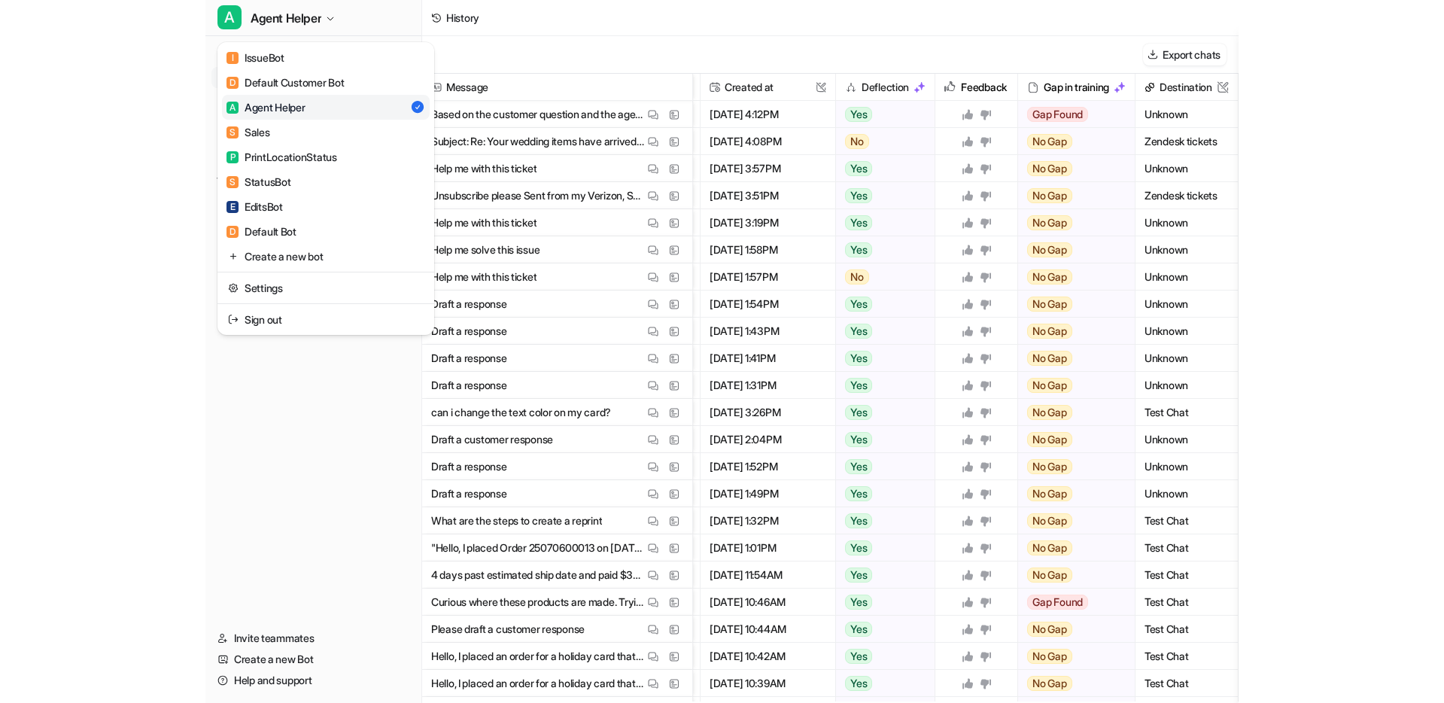
scroll to position [0, 0]
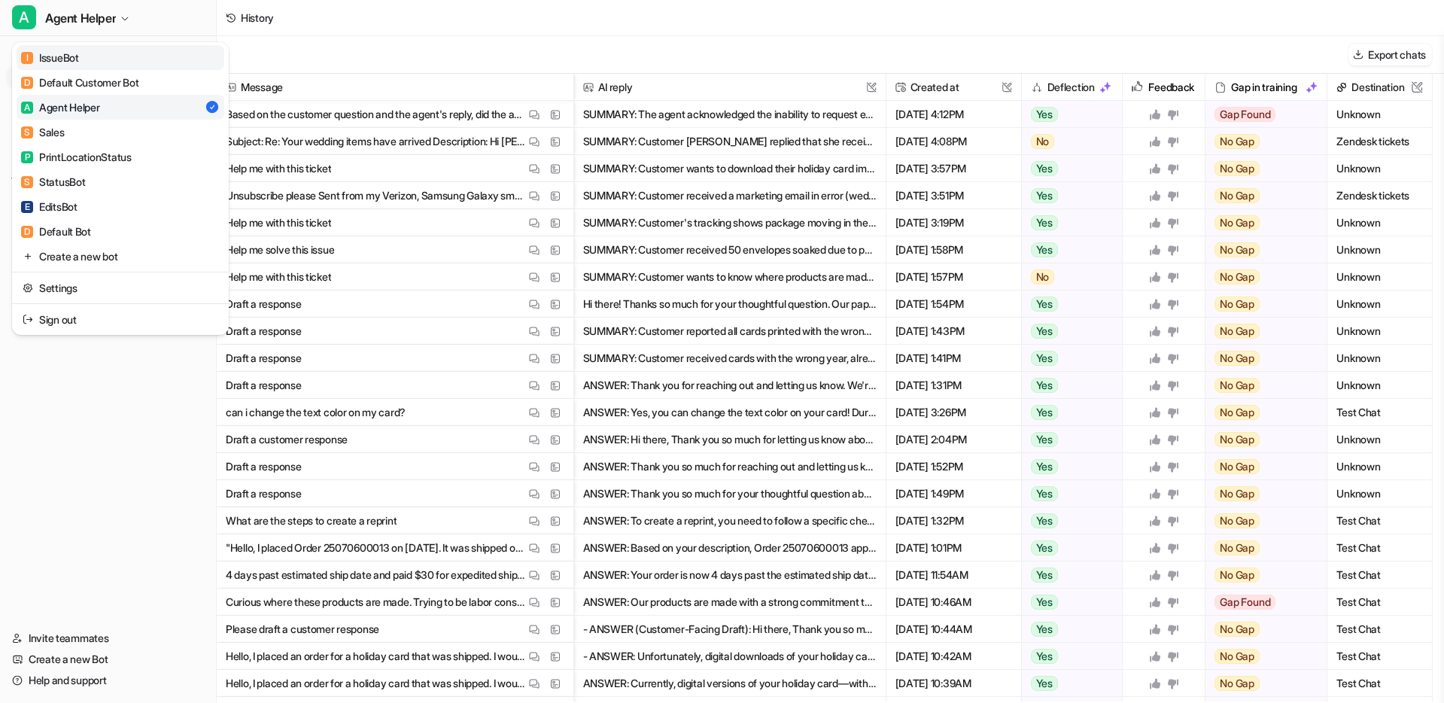
click at [125, 52] on link "I IssueBot" at bounding box center [121, 57] width 208 height 25
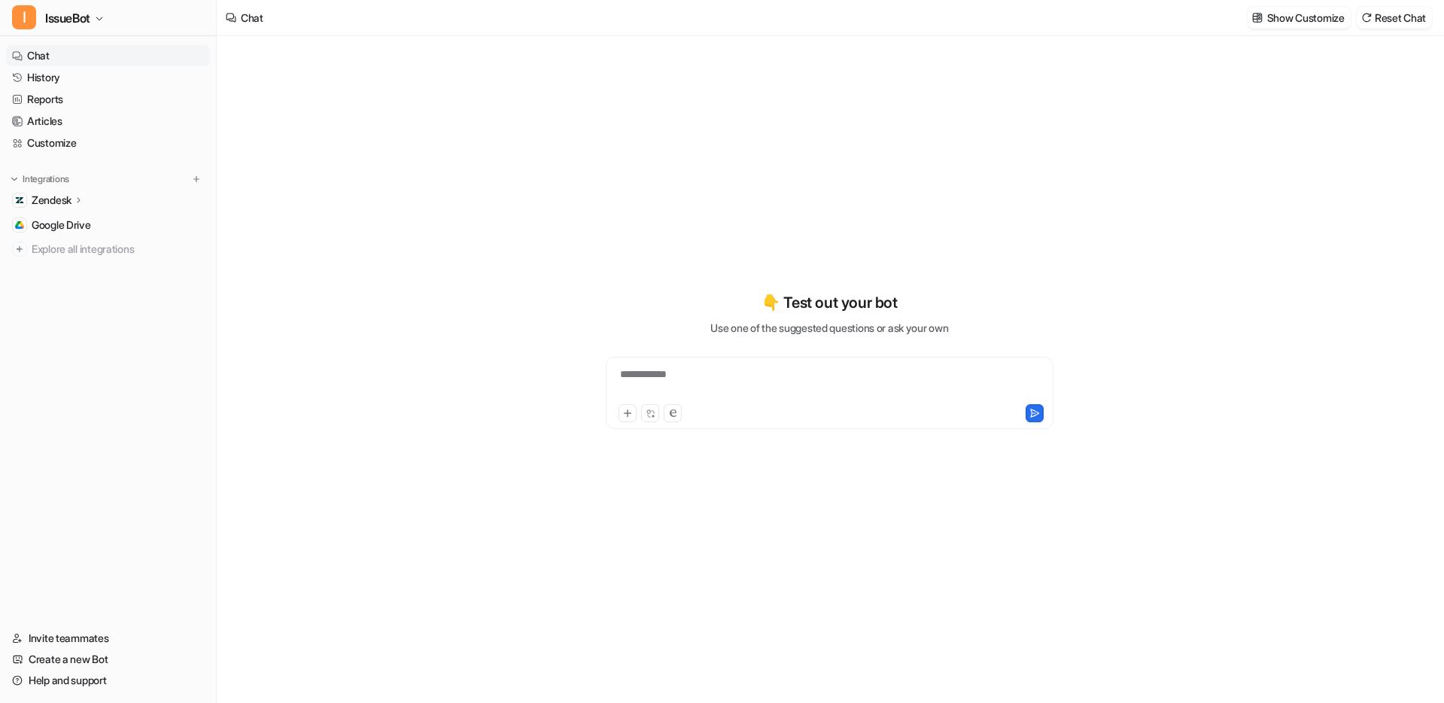
click at [71, 203] on p "Zendesk" at bounding box center [52, 200] width 40 height 15
click at [52, 142] on link "Customize" at bounding box center [108, 142] width 204 height 21
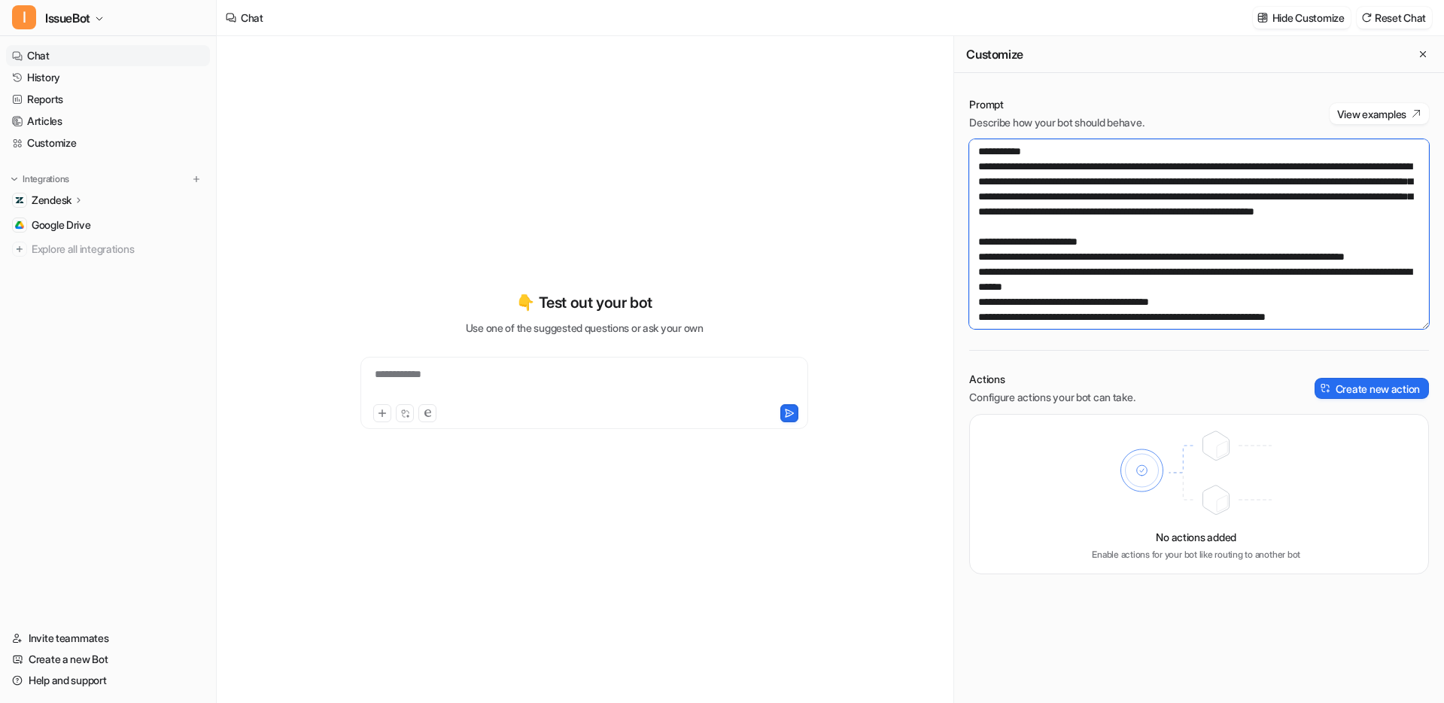
click at [1158, 223] on textarea at bounding box center [1199, 234] width 460 height 190
click at [1158, 251] on textarea at bounding box center [1199, 234] width 460 height 190
click at [1158, 283] on textarea at bounding box center [1199, 234] width 460 height 190
click at [1108, 266] on textarea at bounding box center [1199, 234] width 460 height 190
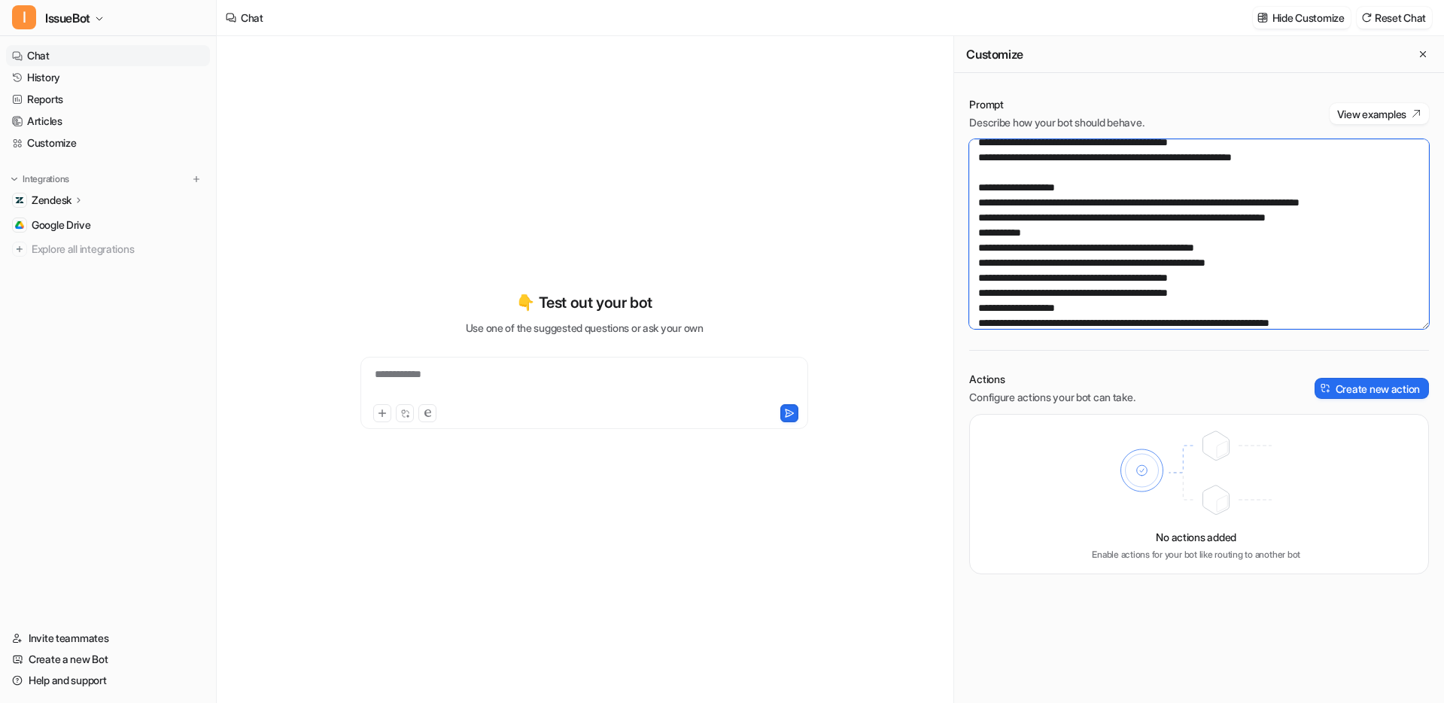
scroll to position [985, 0]
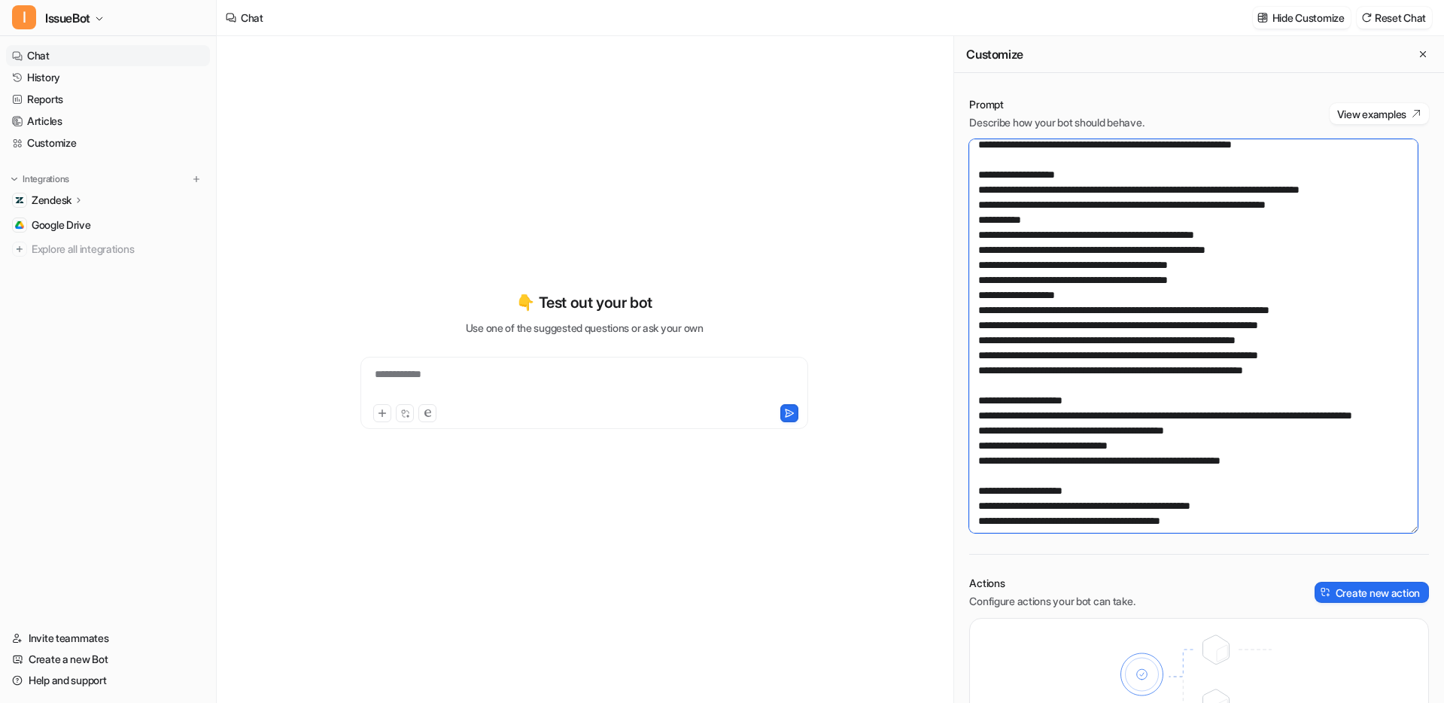
drag, startPoint x: 1423, startPoint y: 324, endPoint x: 1418, endPoint y: 527, distance: 203.2
click at [1158, 528] on div "Prompt Describe how your bot should behave. View examples Actions Configure act…" at bounding box center [1199, 437] width 490 height 711
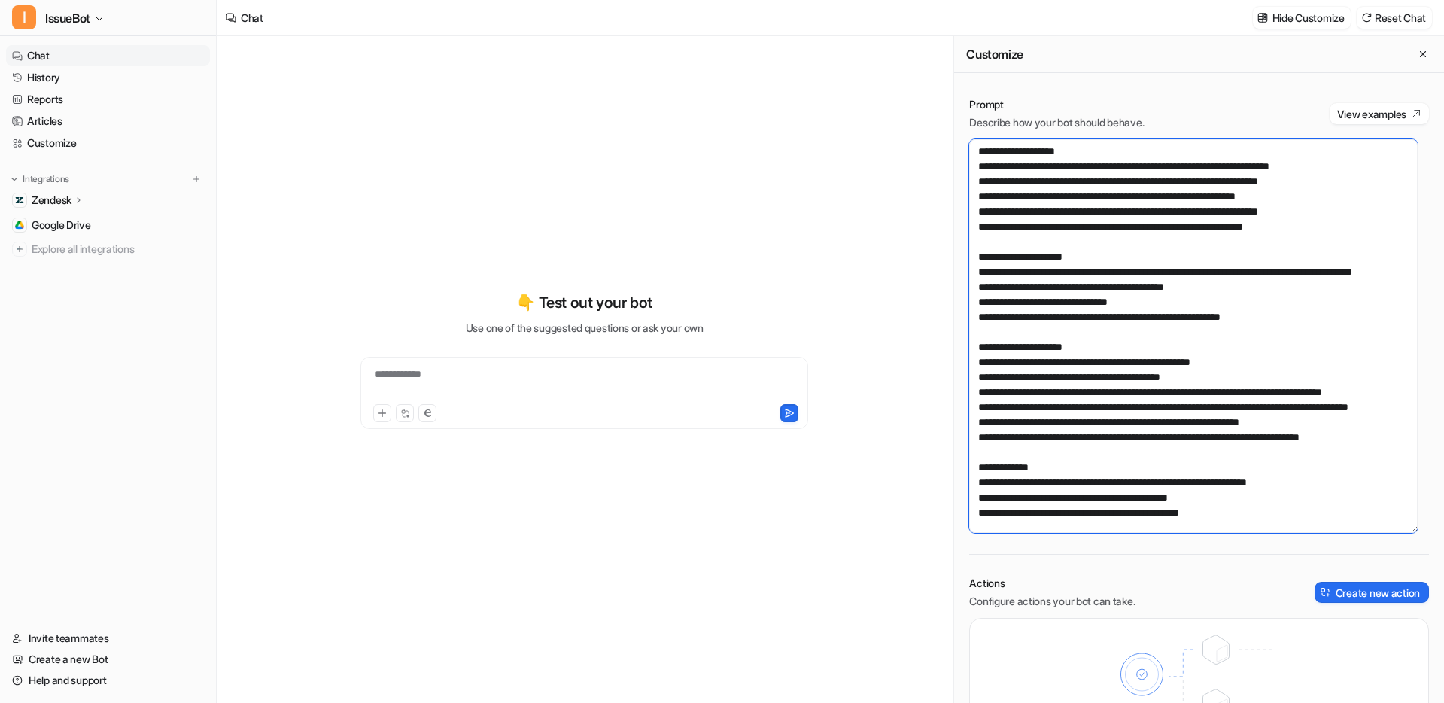
scroll to position [1128, 0]
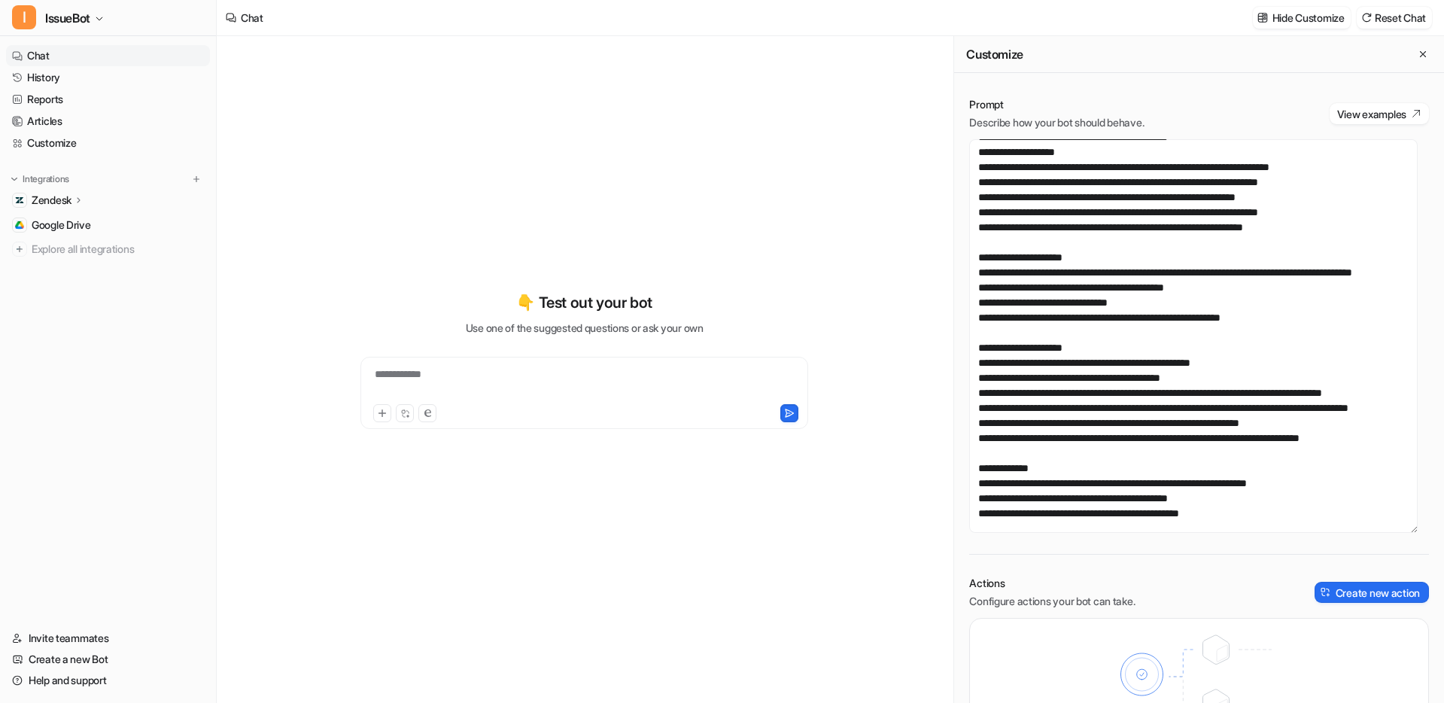
click at [579, 369] on div "**********" at bounding box center [584, 383] width 440 height 35
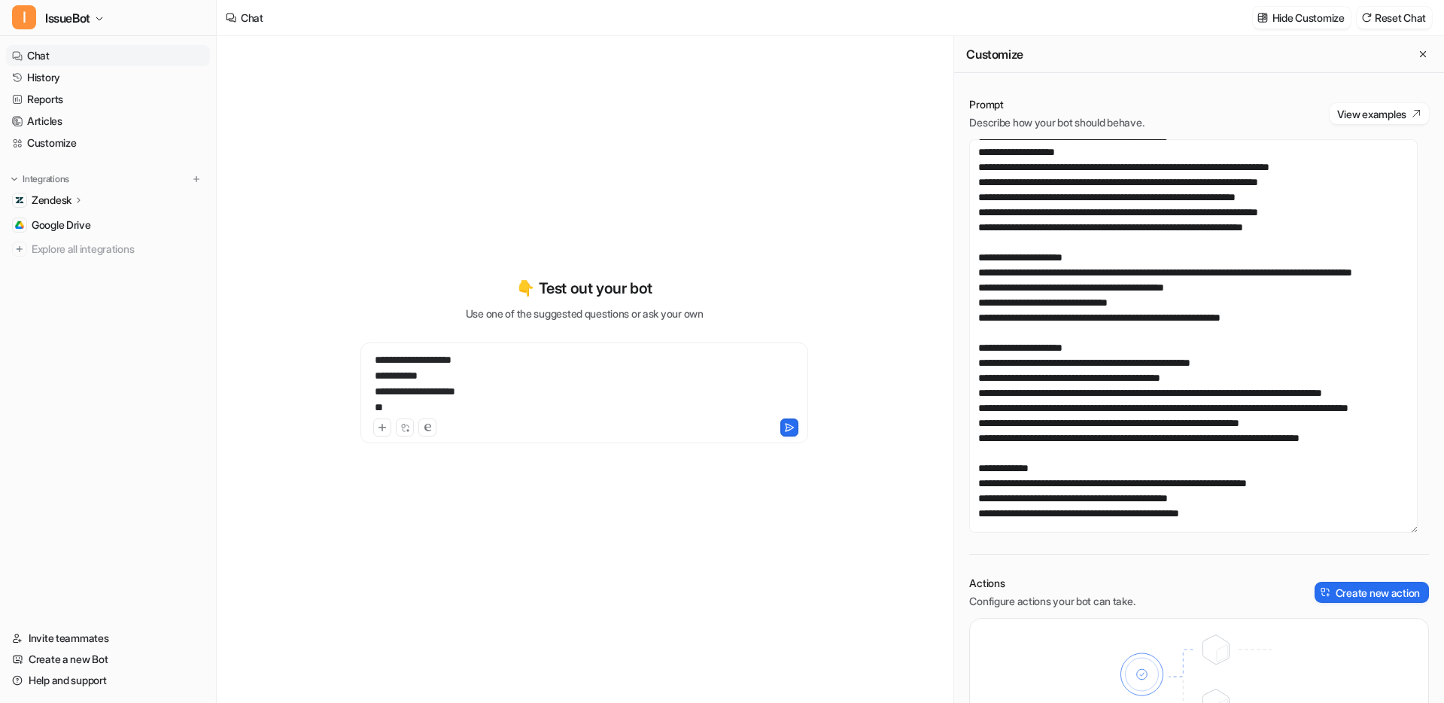
click at [451, 372] on div "**********" at bounding box center [584, 383] width 440 height 63
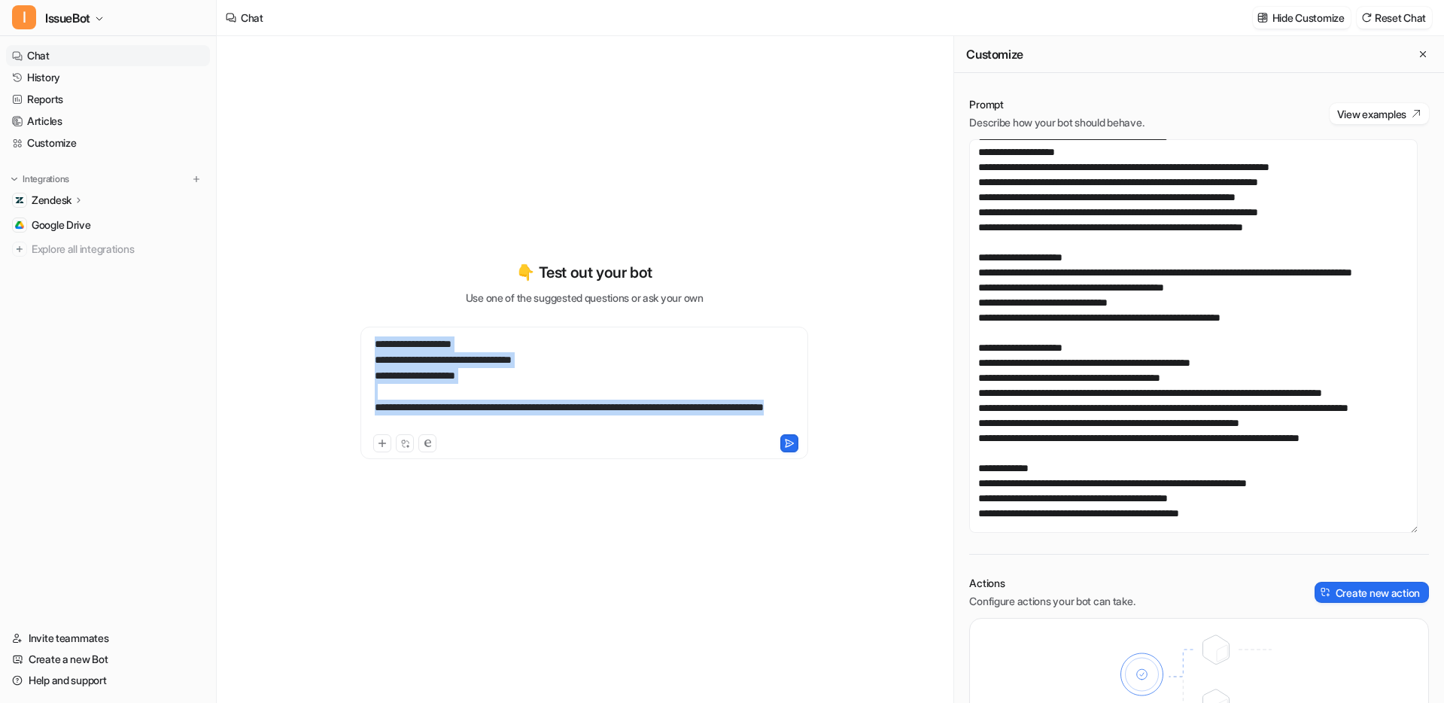
copy div "**********"
